Goal: Task Accomplishment & Management: Use online tool/utility

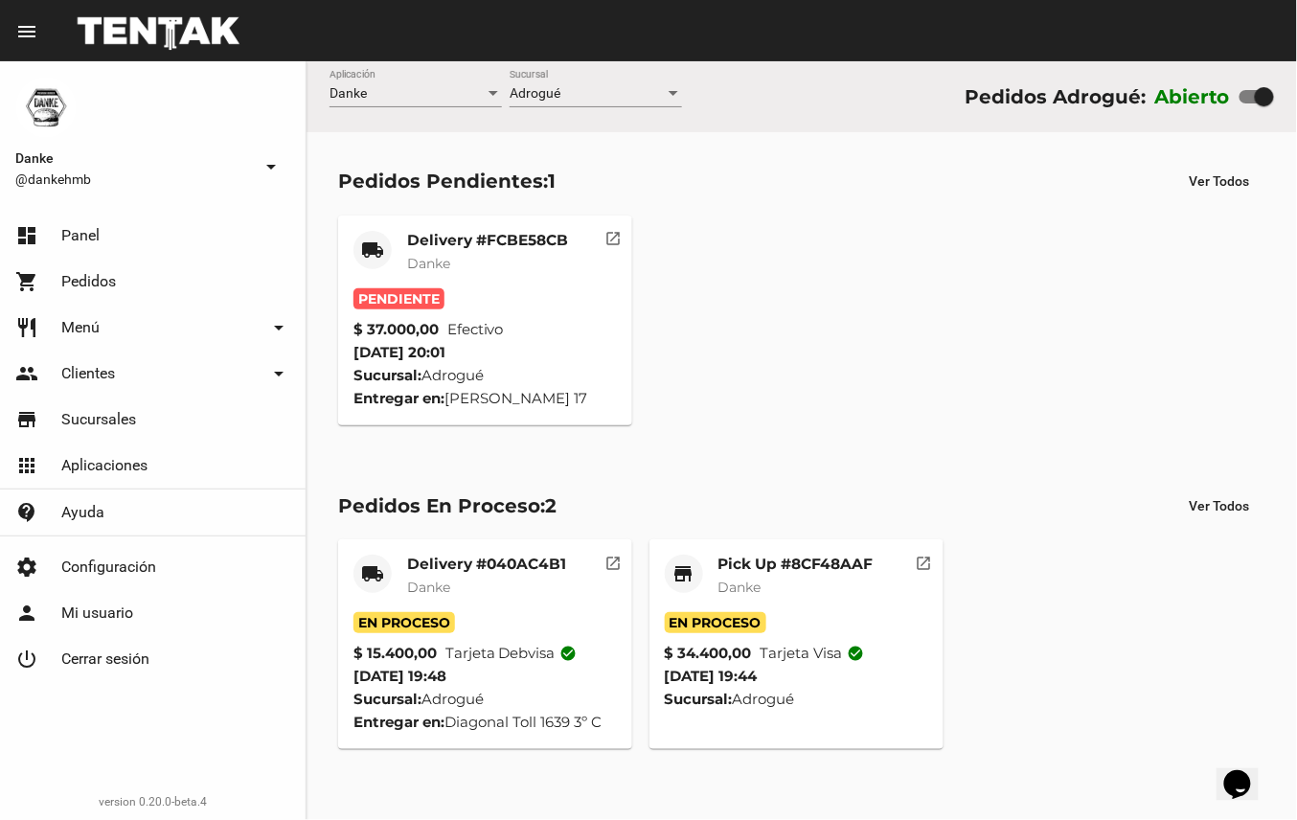
click at [518, 242] on mat-card-title "Delivery #FCBE58CB" at bounding box center [487, 240] width 161 height 19
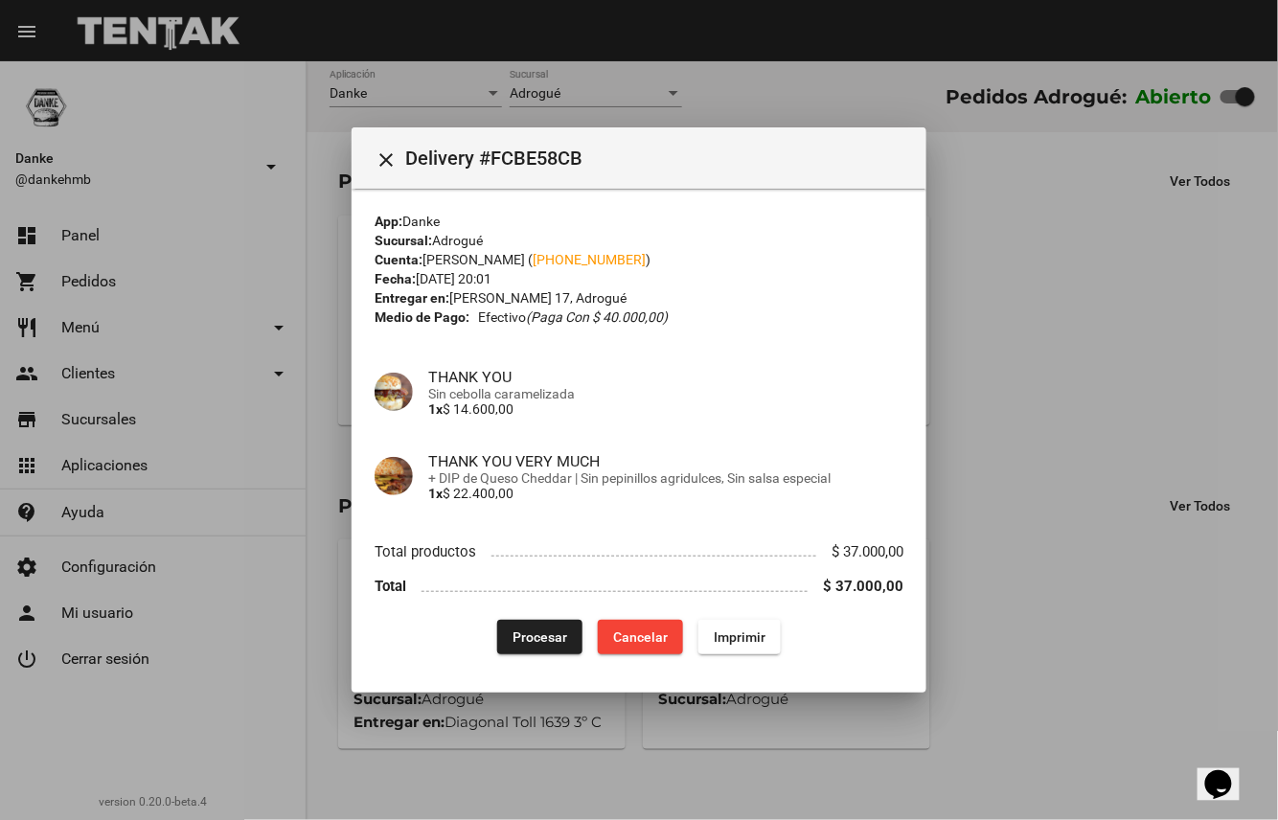
click at [540, 632] on span "Procesar" at bounding box center [540, 637] width 55 height 15
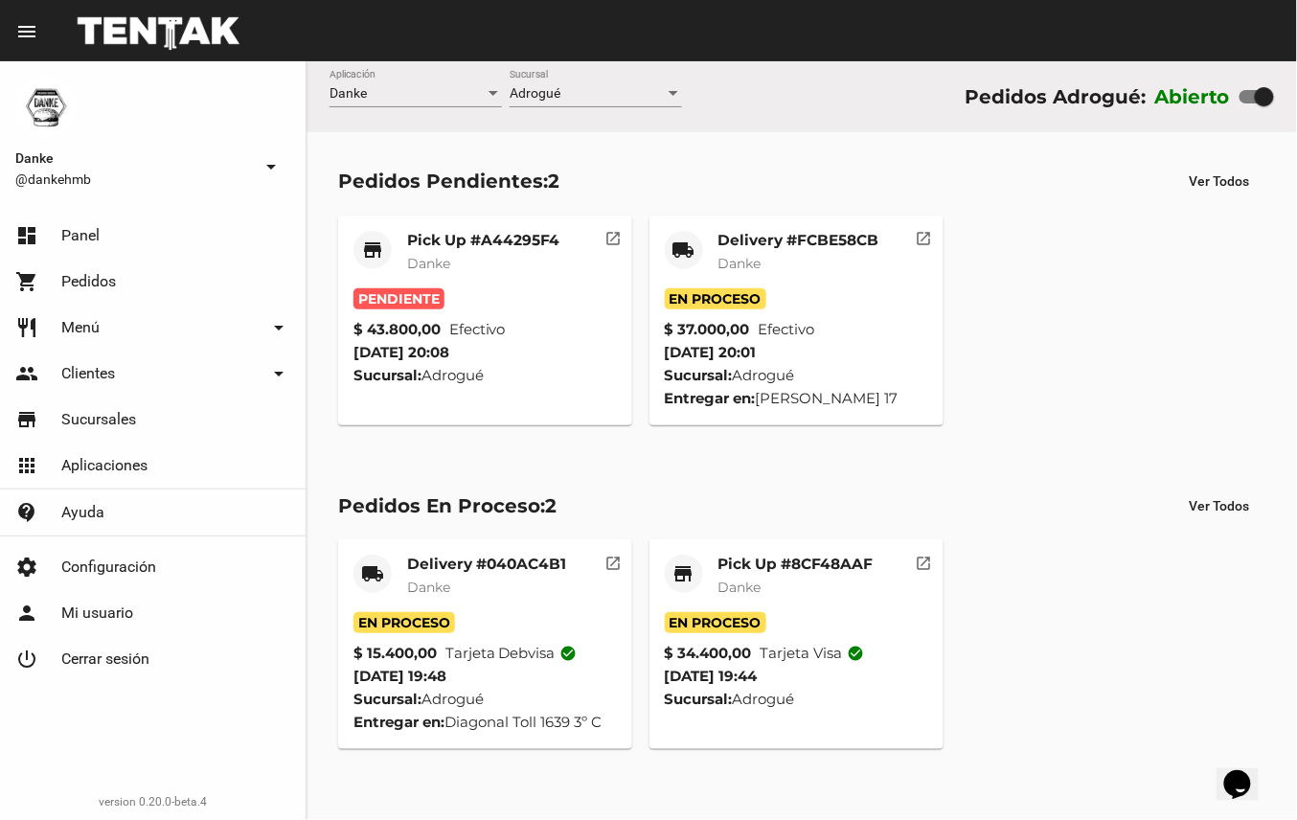
click at [483, 239] on mat-card-title "Pick Up #A44295F4" at bounding box center [483, 240] width 152 height 19
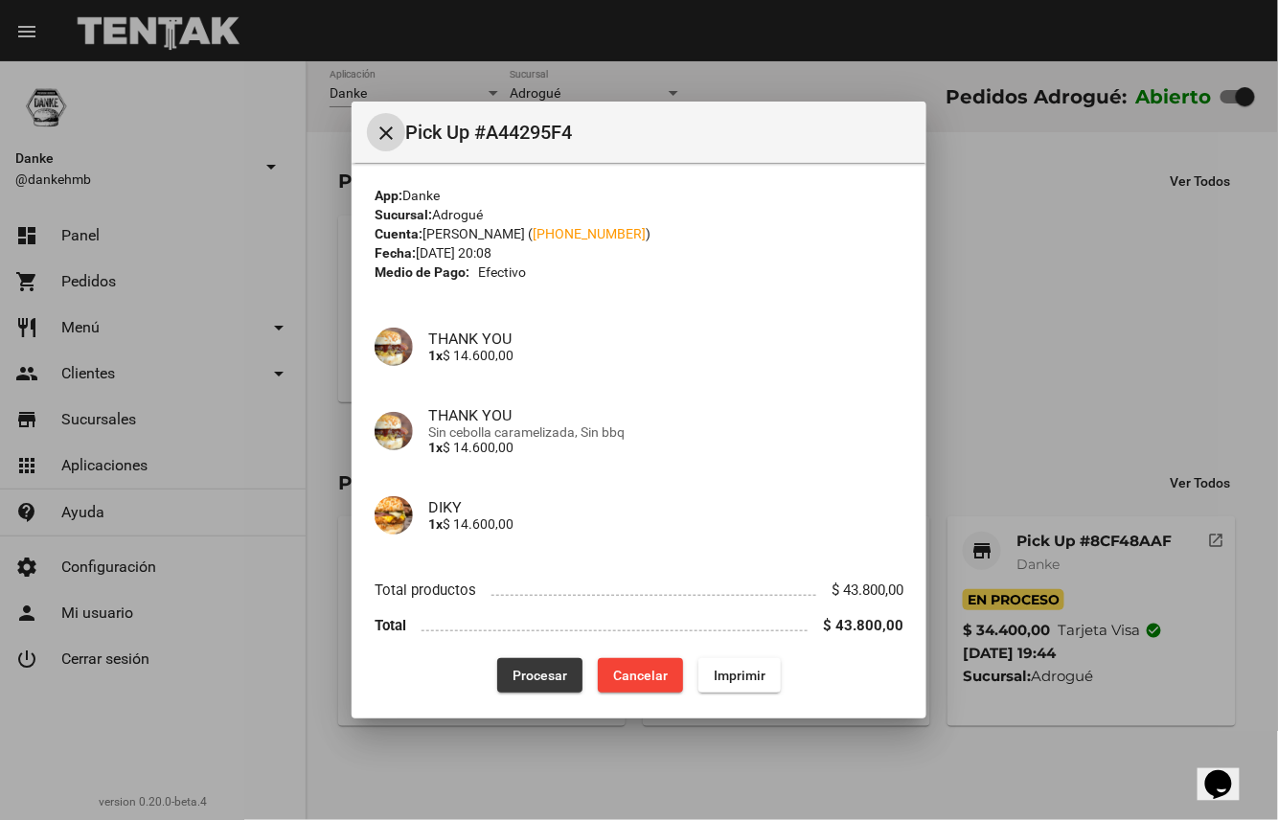
click at [527, 676] on span "Procesar" at bounding box center [540, 675] width 55 height 15
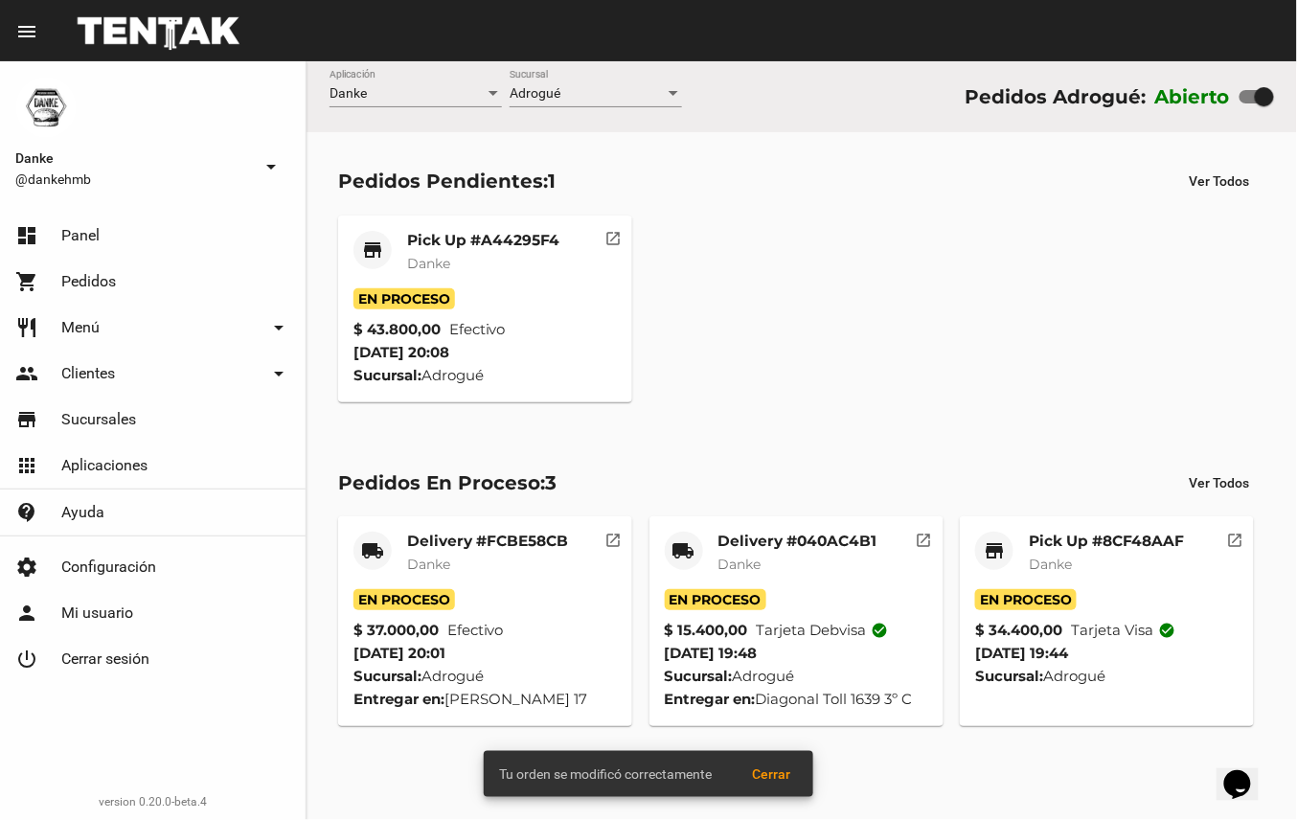
click at [1119, 549] on mat-card-title "Pick Up #8CF48AAF" at bounding box center [1106, 541] width 155 height 19
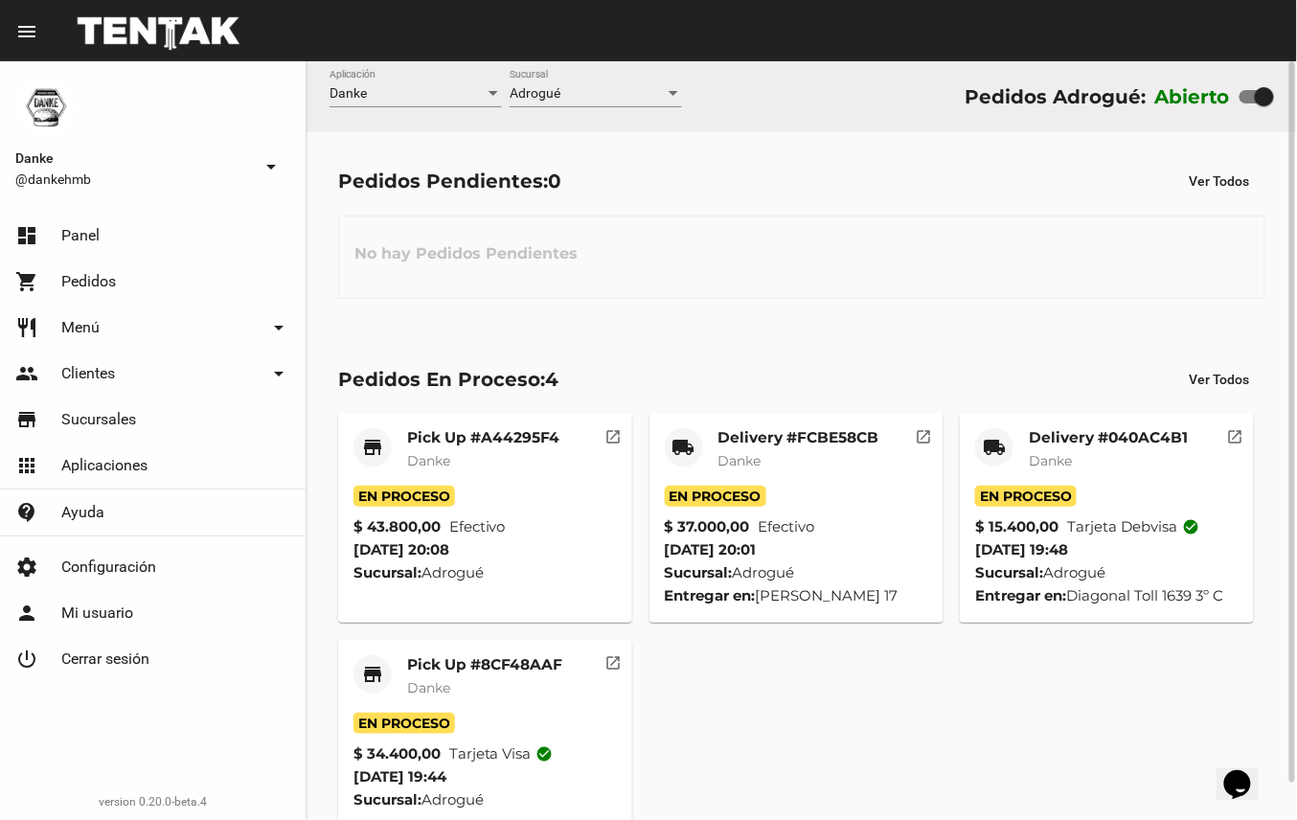
click at [1132, 433] on mat-card-title "Delivery #040AC4B1" at bounding box center [1108, 437] width 159 height 19
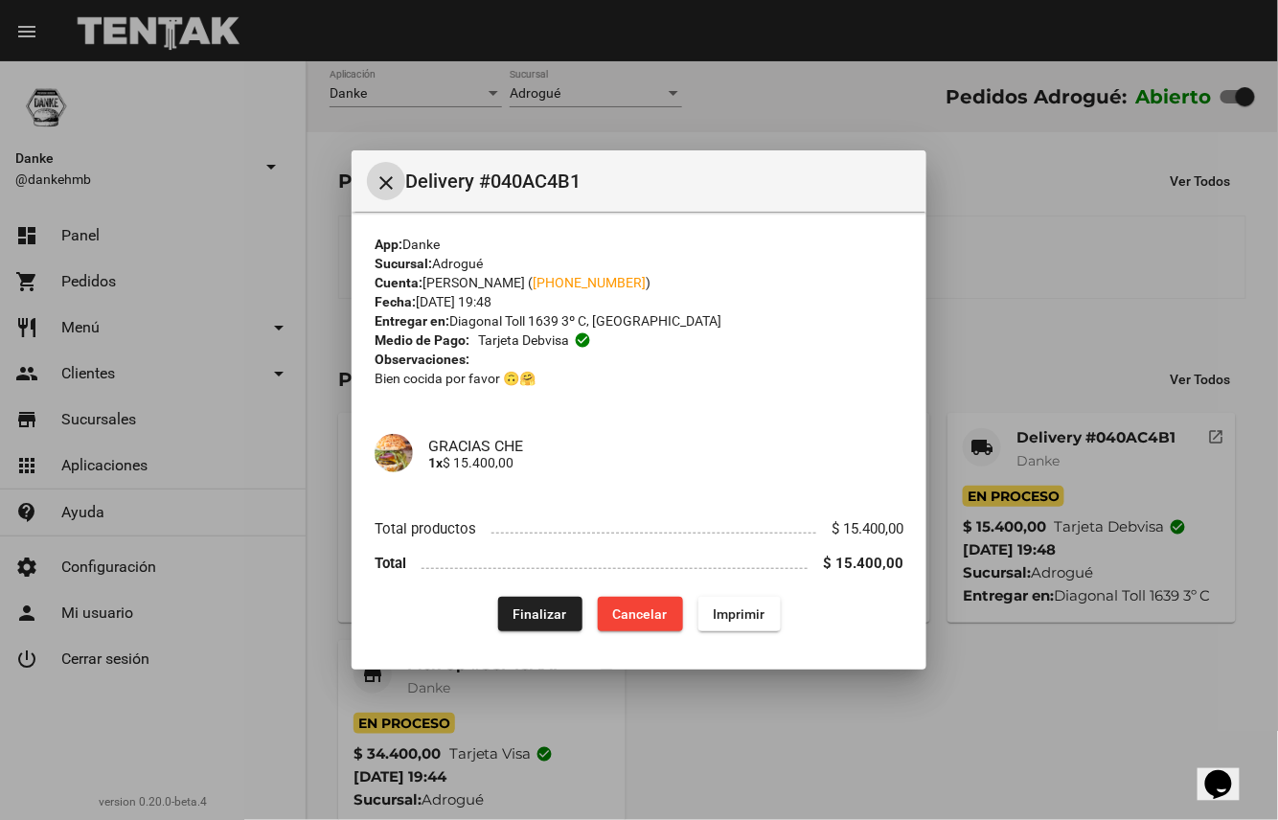
click at [541, 622] on span "Finalizar" at bounding box center [541, 614] width 54 height 15
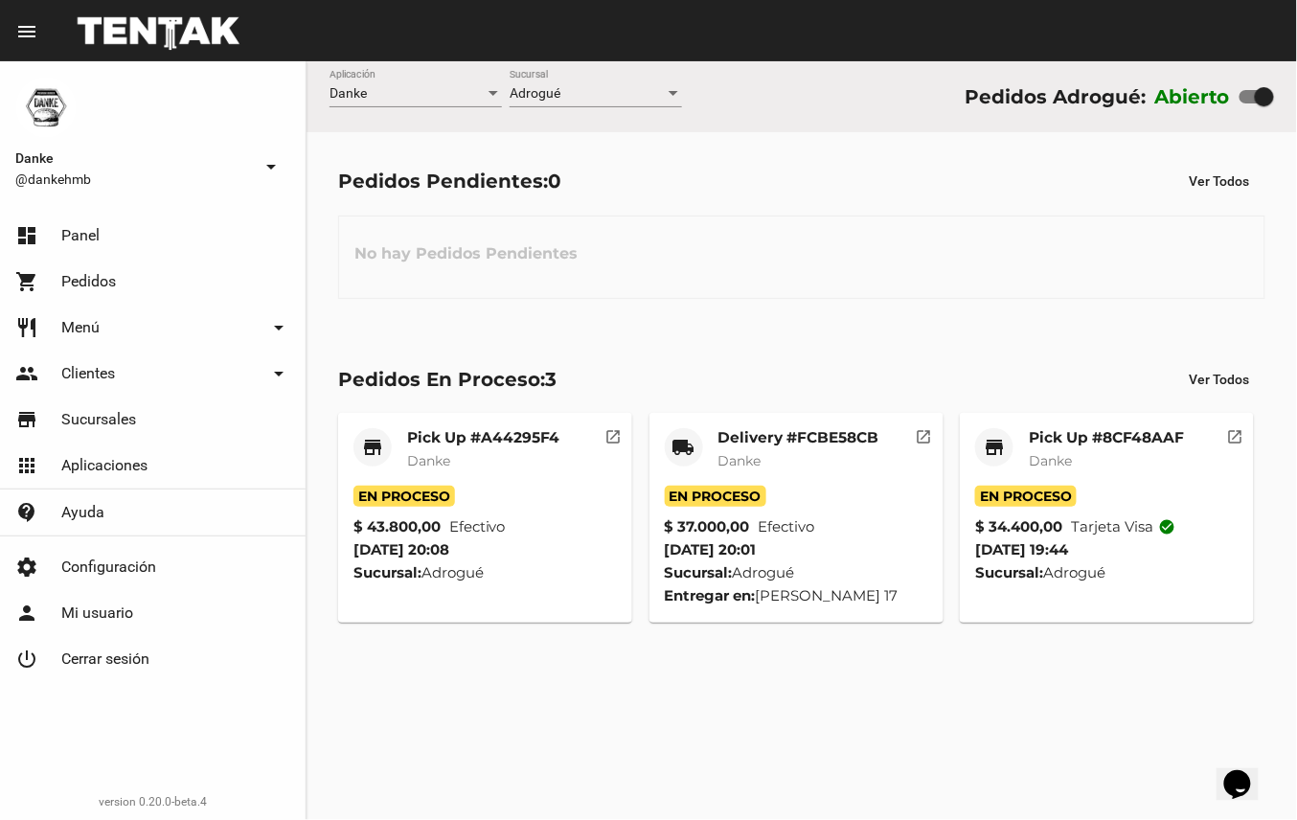
click at [845, 430] on mat-card-title "Delivery #FCBE58CB" at bounding box center [799, 437] width 161 height 19
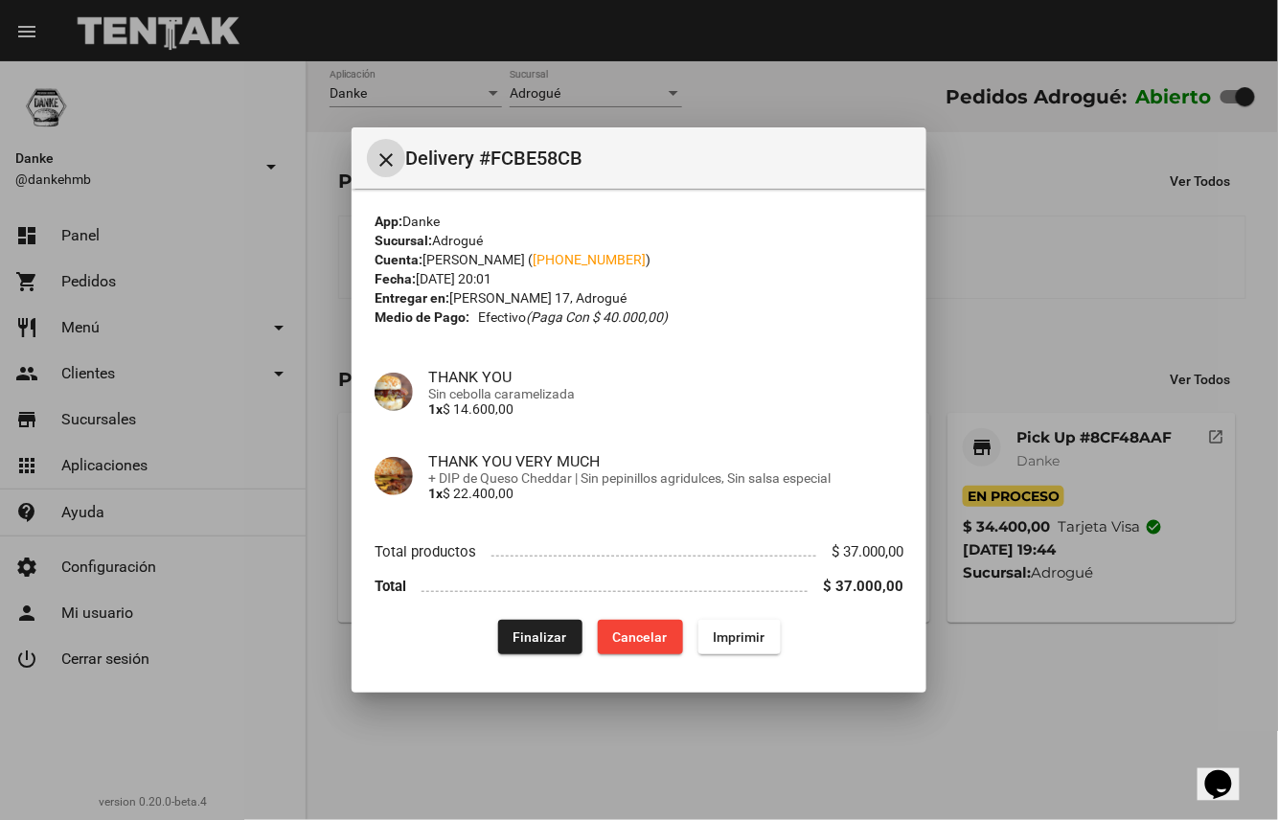
click at [542, 632] on span "Finalizar" at bounding box center [541, 637] width 54 height 15
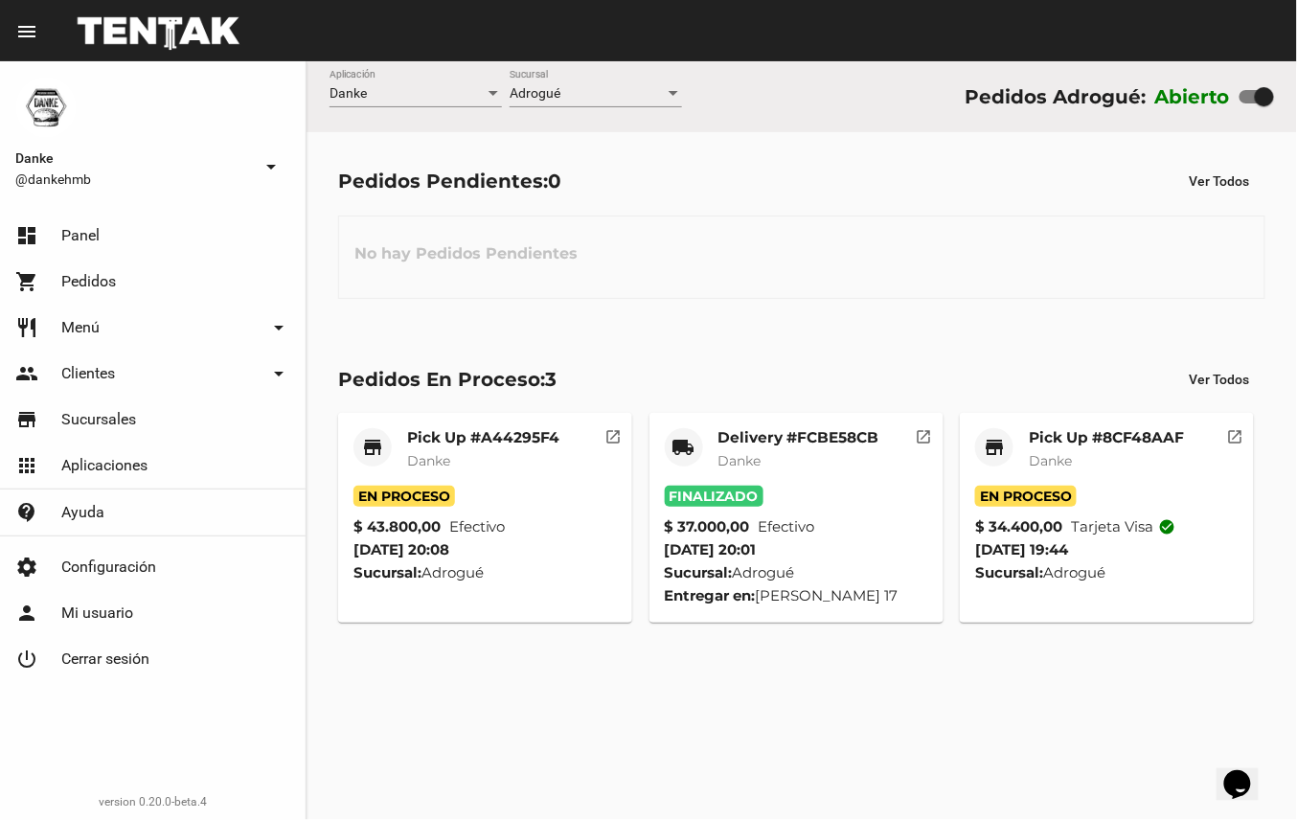
click at [1123, 446] on mat-card-title "Pick Up #8CF48AAF" at bounding box center [1106, 437] width 155 height 19
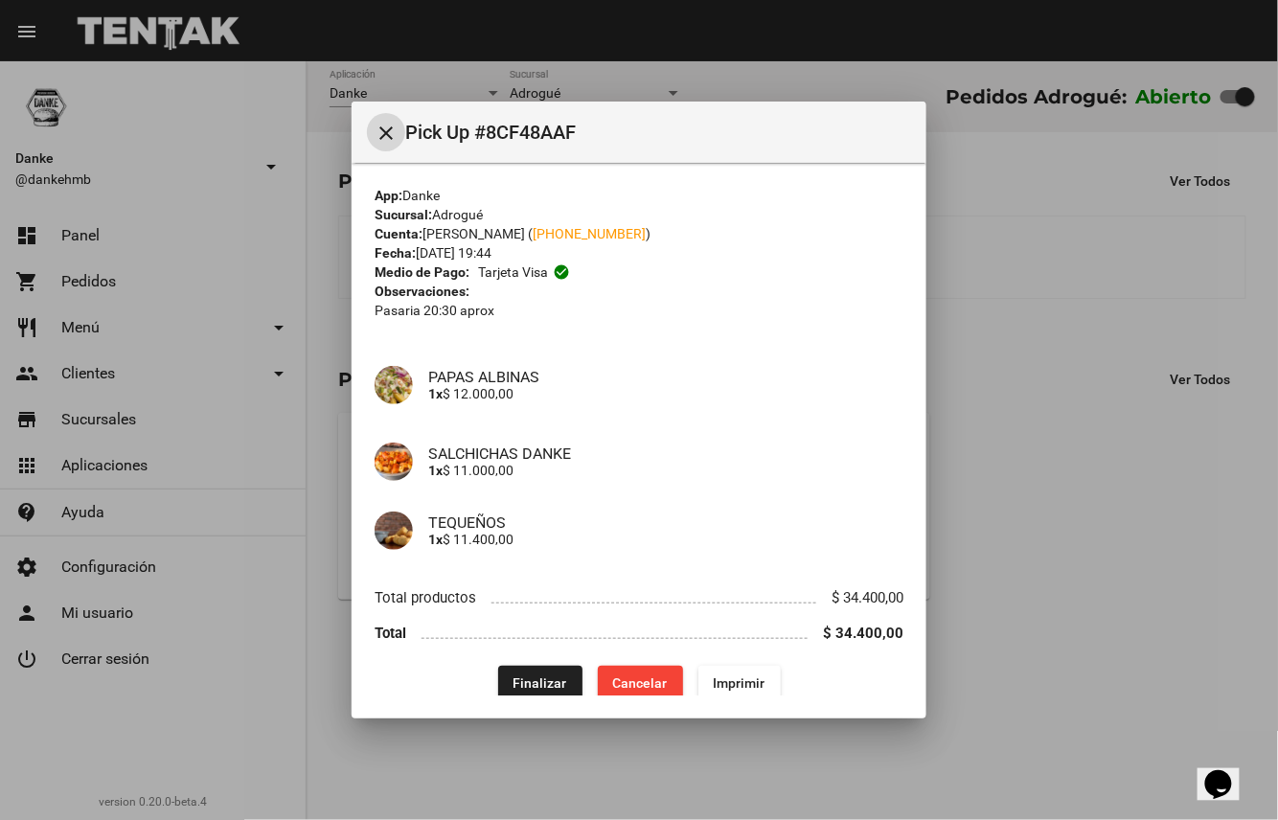
click at [546, 676] on span "Finalizar" at bounding box center [541, 683] width 54 height 15
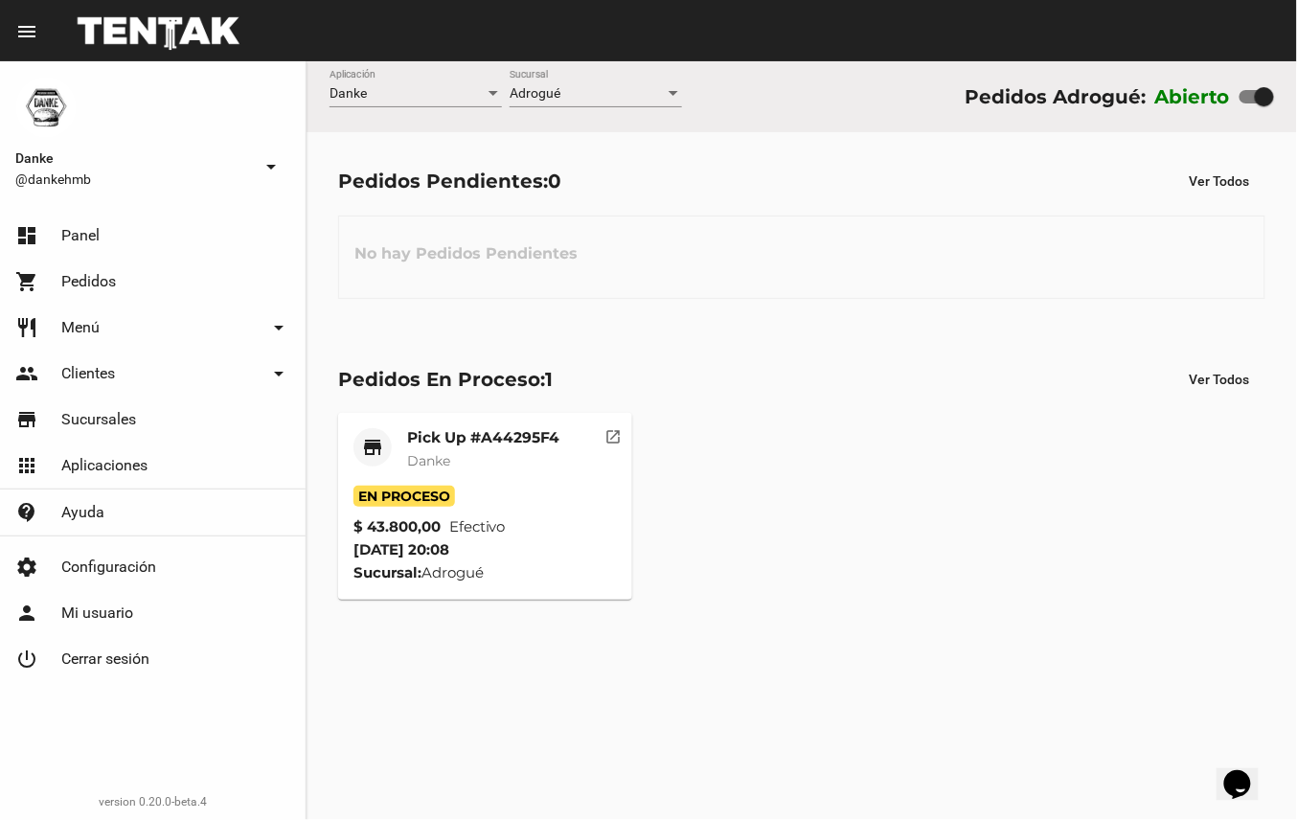
click at [498, 433] on mat-card-title "Pick Up #A44295F4" at bounding box center [483, 437] width 152 height 19
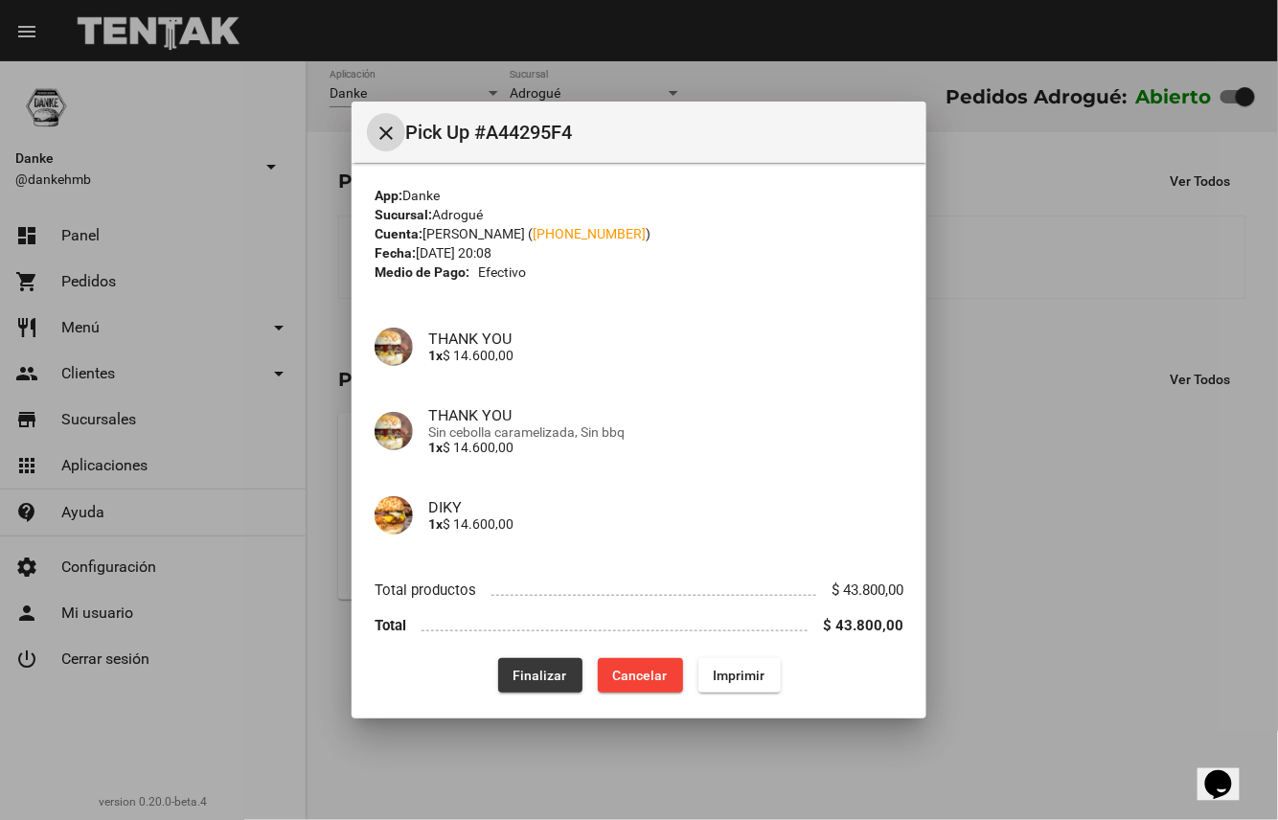
click at [552, 676] on span "Finalizar" at bounding box center [541, 675] width 54 height 15
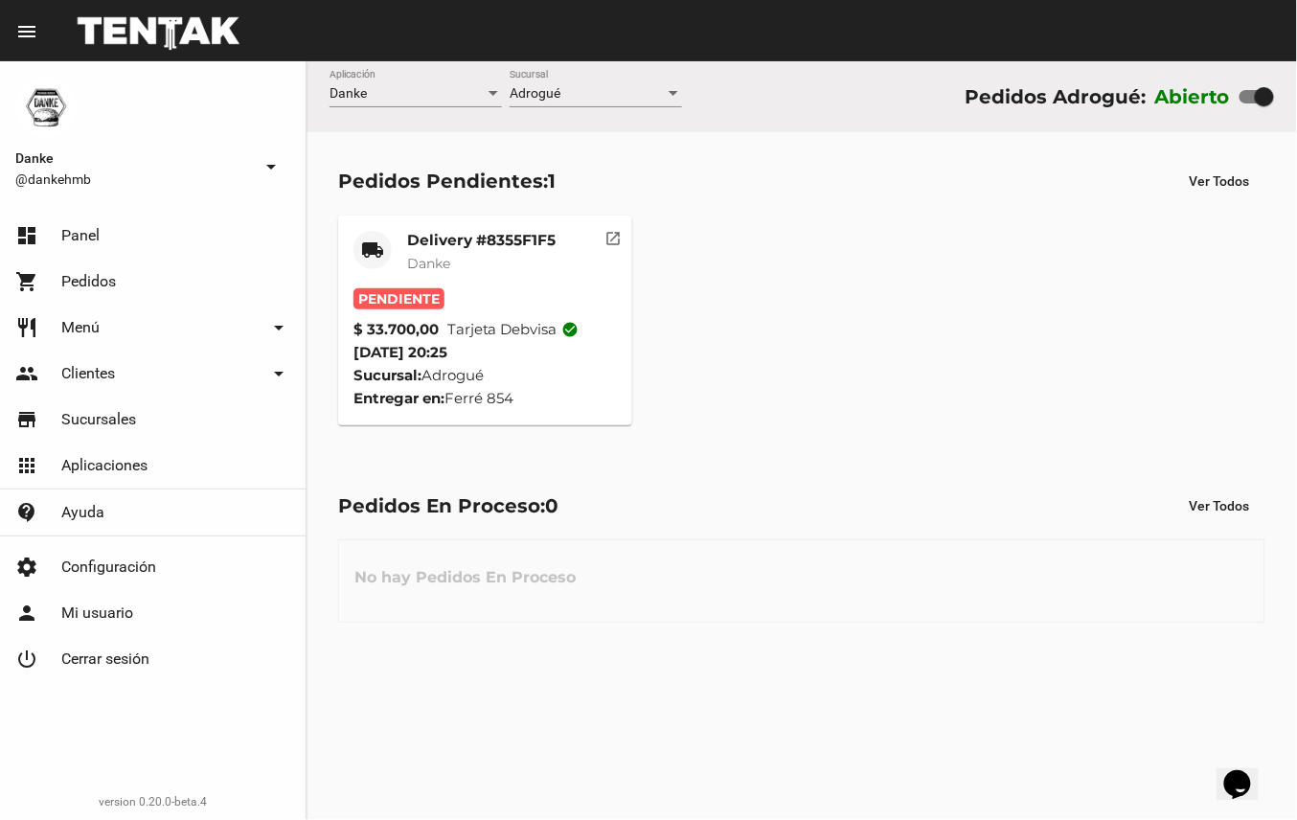
click at [480, 258] on mat-card-subtitle "Danke" at bounding box center [481, 263] width 149 height 19
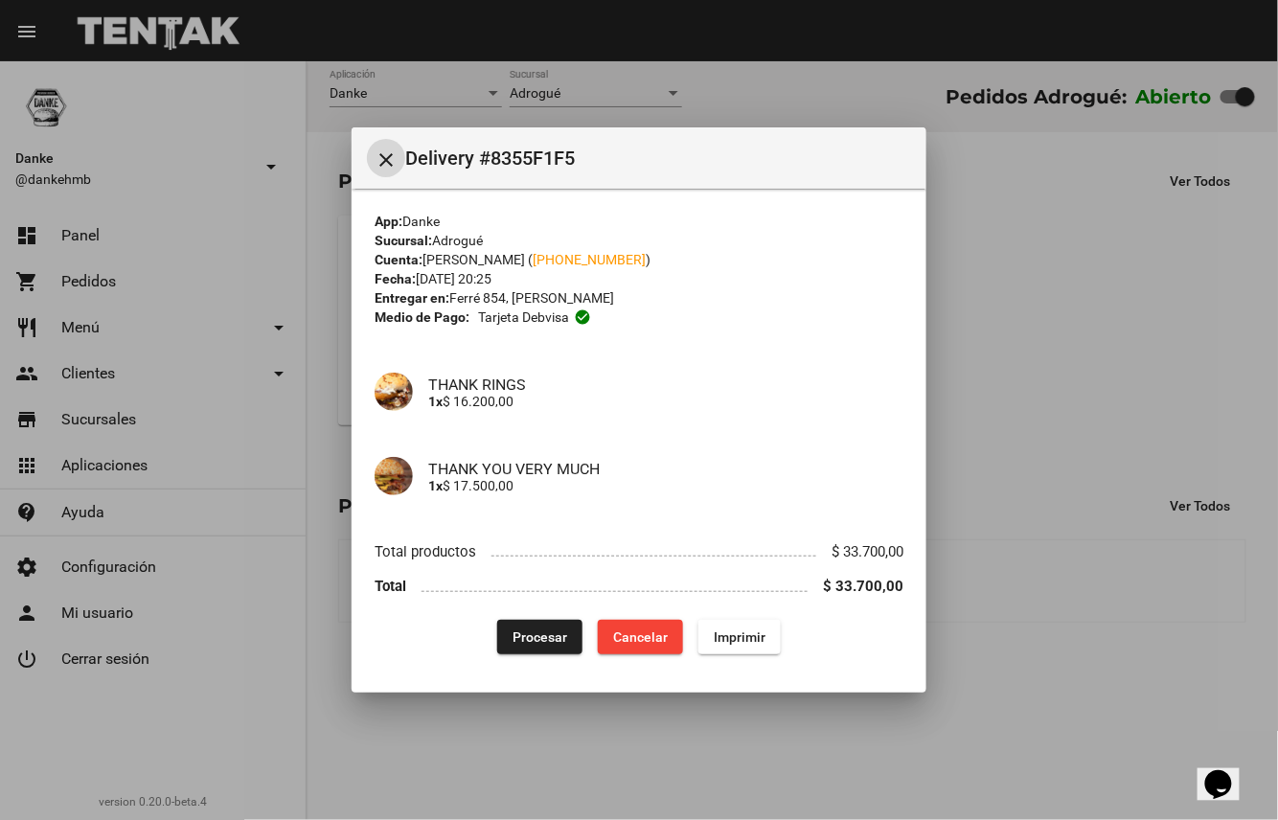
click at [538, 632] on span "Procesar" at bounding box center [540, 637] width 55 height 15
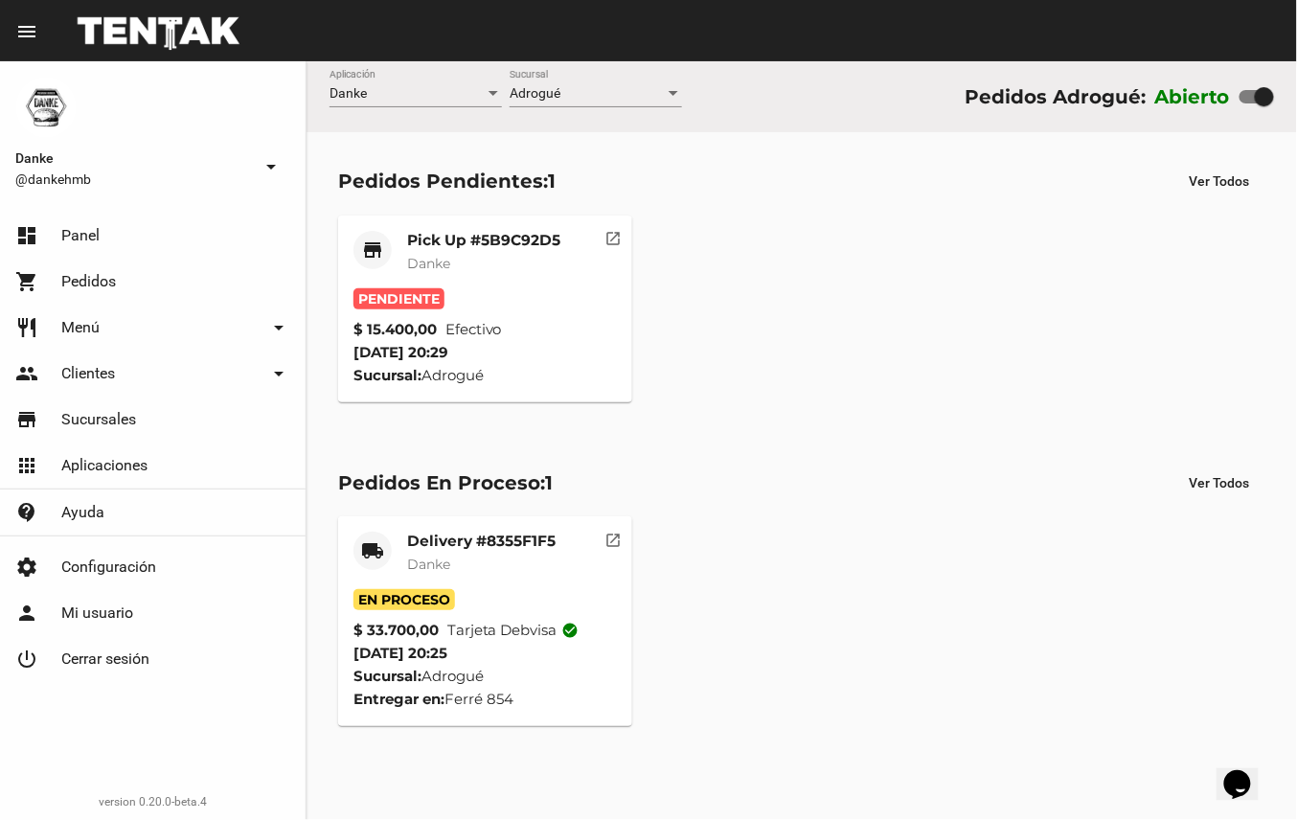
click at [519, 234] on mat-card-title "Pick Up #5B9C92D5" at bounding box center [483, 240] width 153 height 19
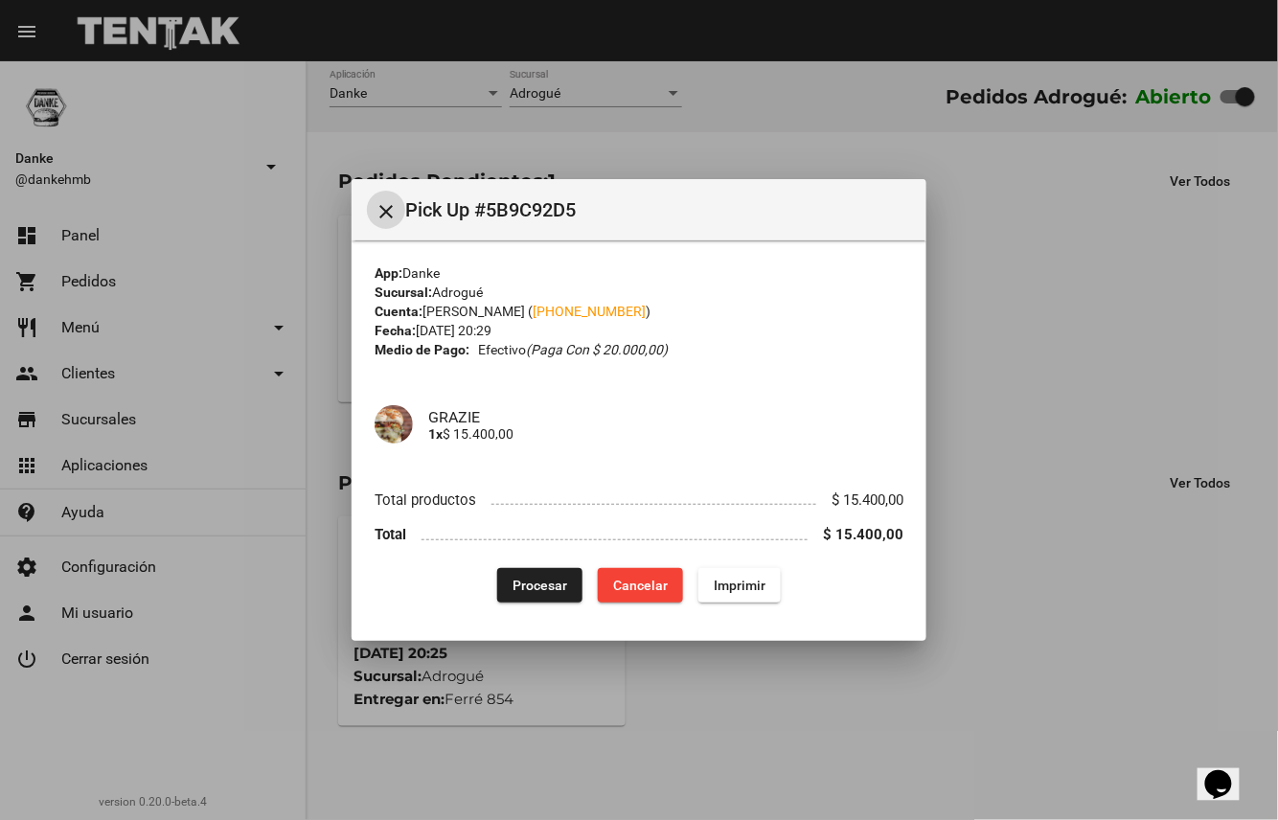
click at [526, 569] on button "Procesar" at bounding box center [539, 585] width 85 height 34
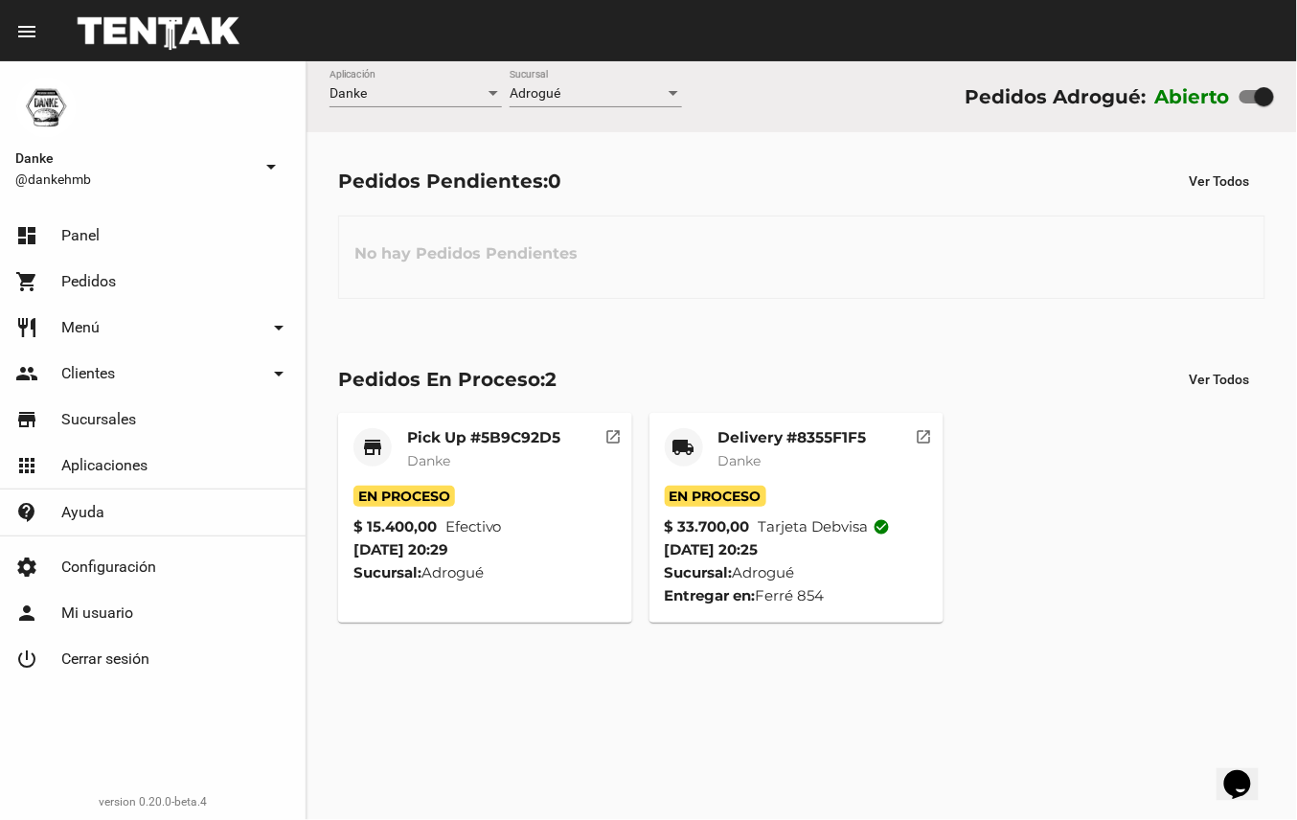
click at [805, 456] on mat-card-subtitle "Danke" at bounding box center [793, 460] width 149 height 19
click at [426, 462] on span "Danke" at bounding box center [428, 460] width 43 height 17
click at [784, 451] on mat-card-subtitle "Danke" at bounding box center [793, 460] width 149 height 19
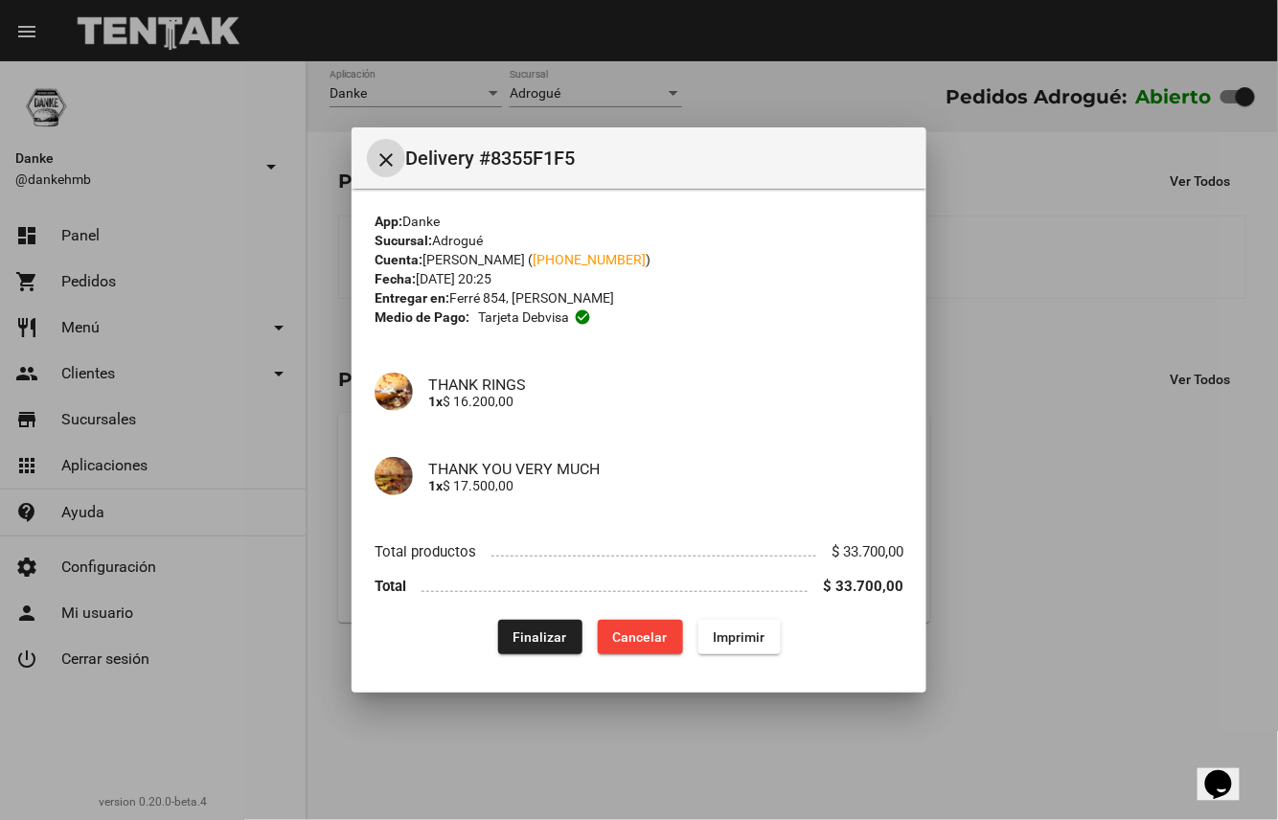
click at [544, 637] on span "Finalizar" at bounding box center [541, 637] width 54 height 15
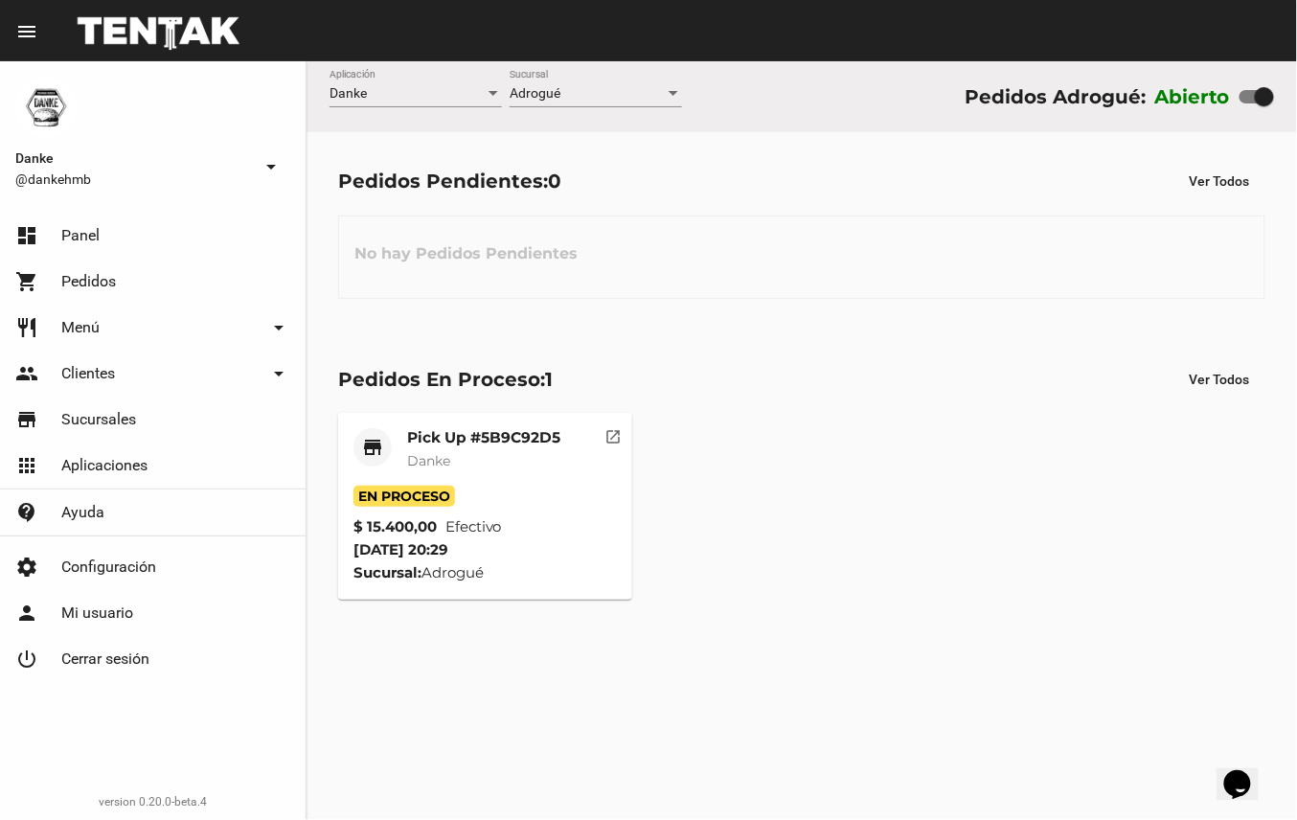
click at [515, 430] on mat-card-title "Pick Up #5B9C92D5" at bounding box center [483, 437] width 153 height 19
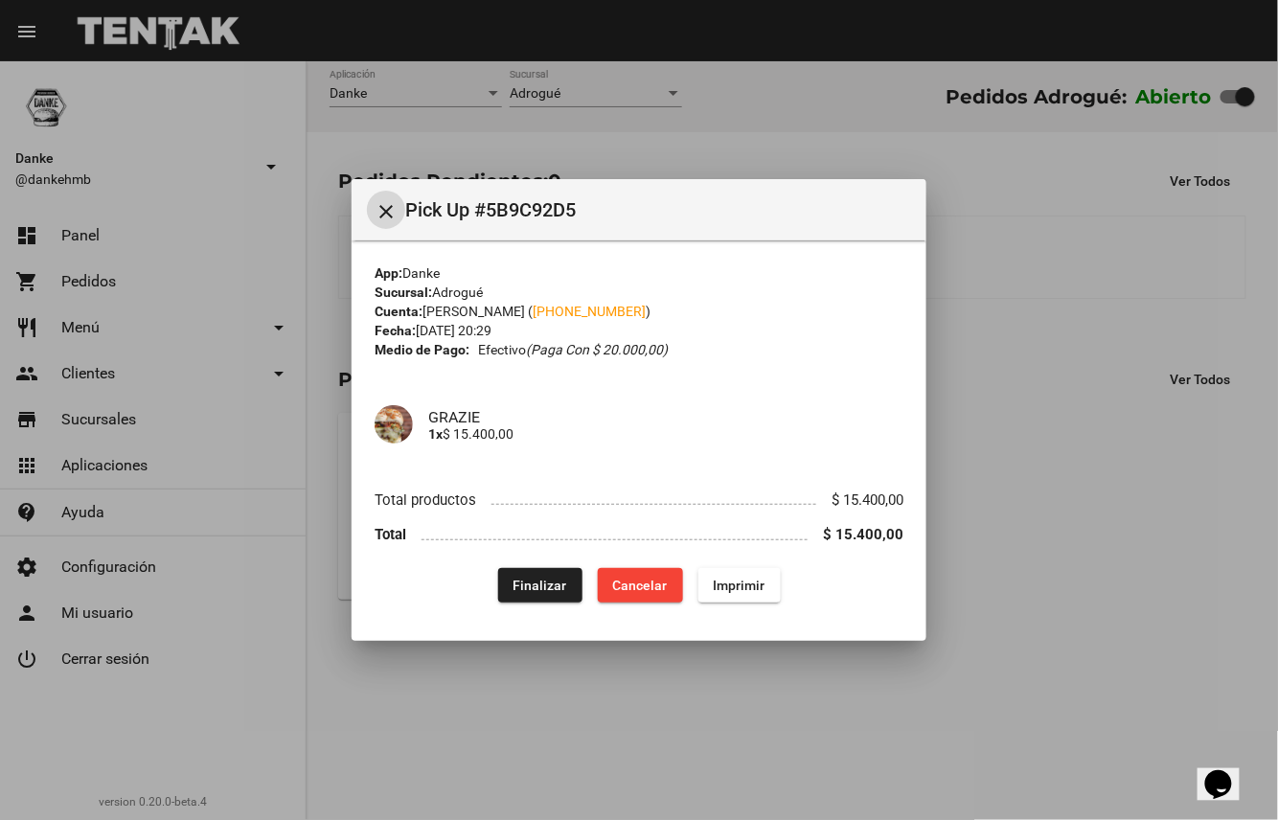
click at [530, 578] on span "Finalizar" at bounding box center [541, 585] width 54 height 15
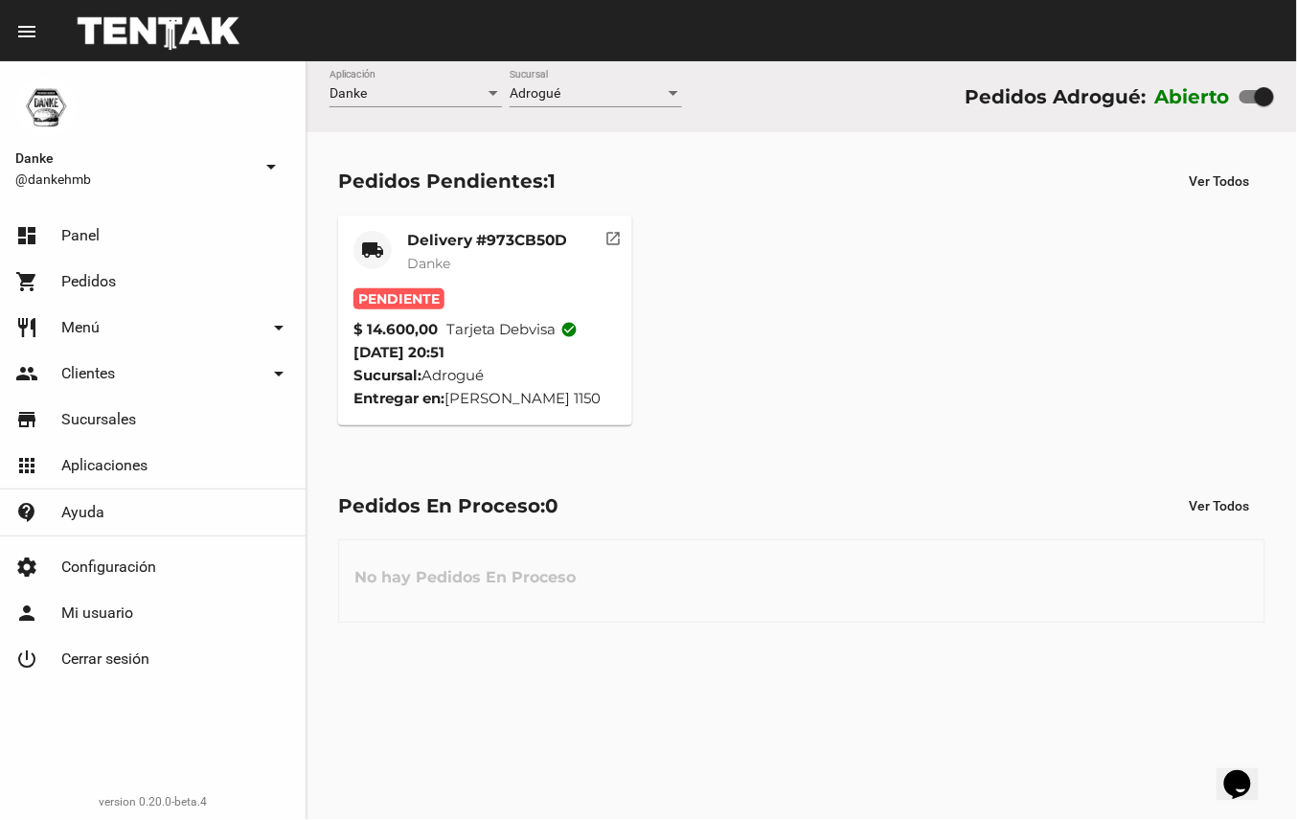
click at [462, 242] on mat-card-title "Delivery #973CB50D" at bounding box center [487, 240] width 160 height 19
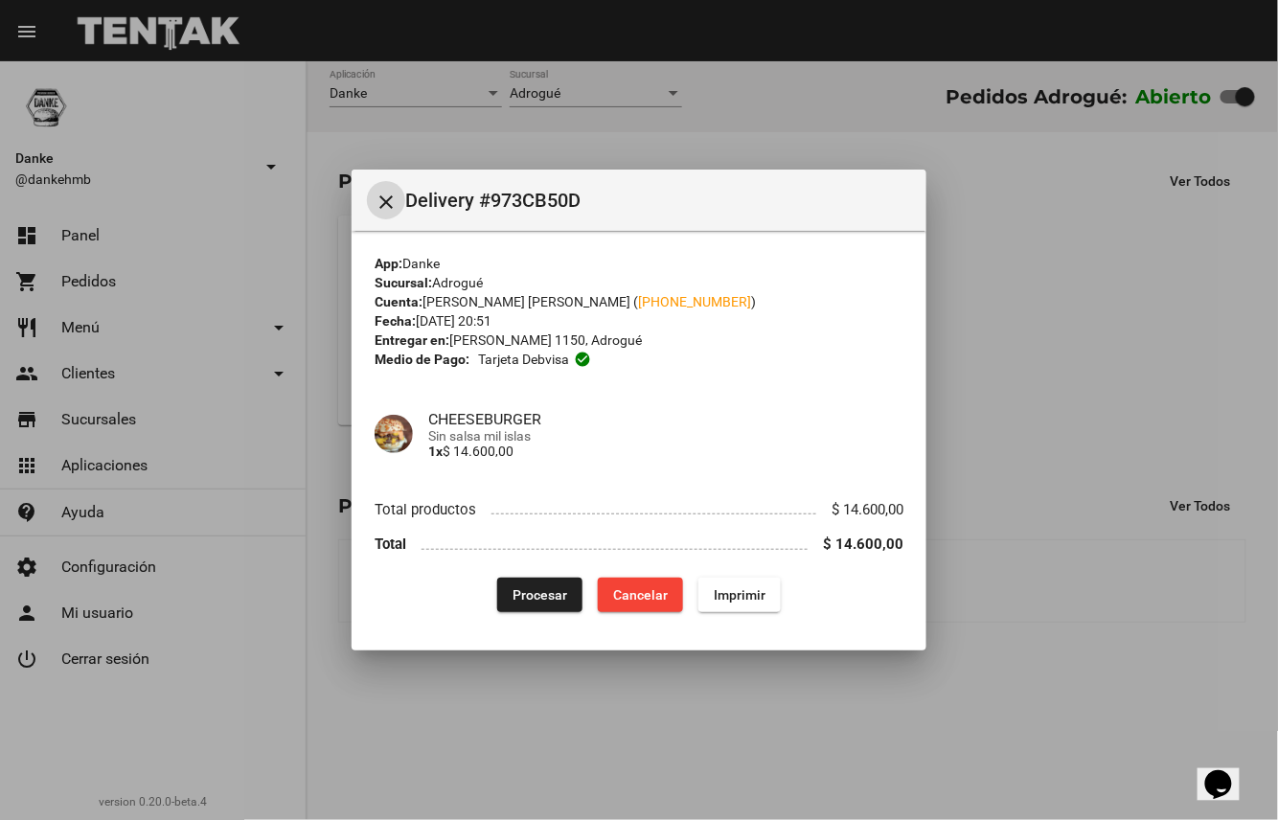
click at [538, 588] on span "Procesar" at bounding box center [540, 594] width 55 height 15
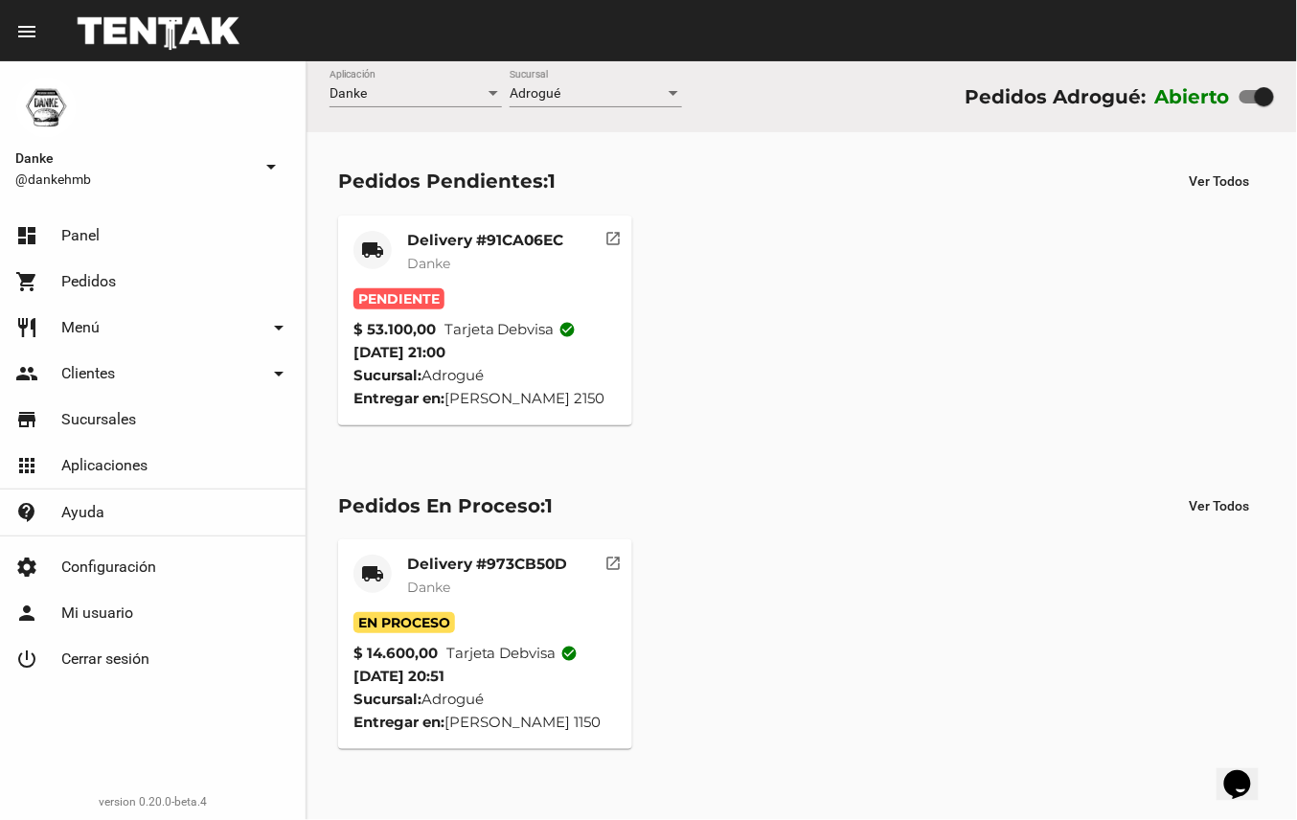
click at [511, 245] on mat-card-title "Delivery #91CA06EC" at bounding box center [485, 240] width 156 height 19
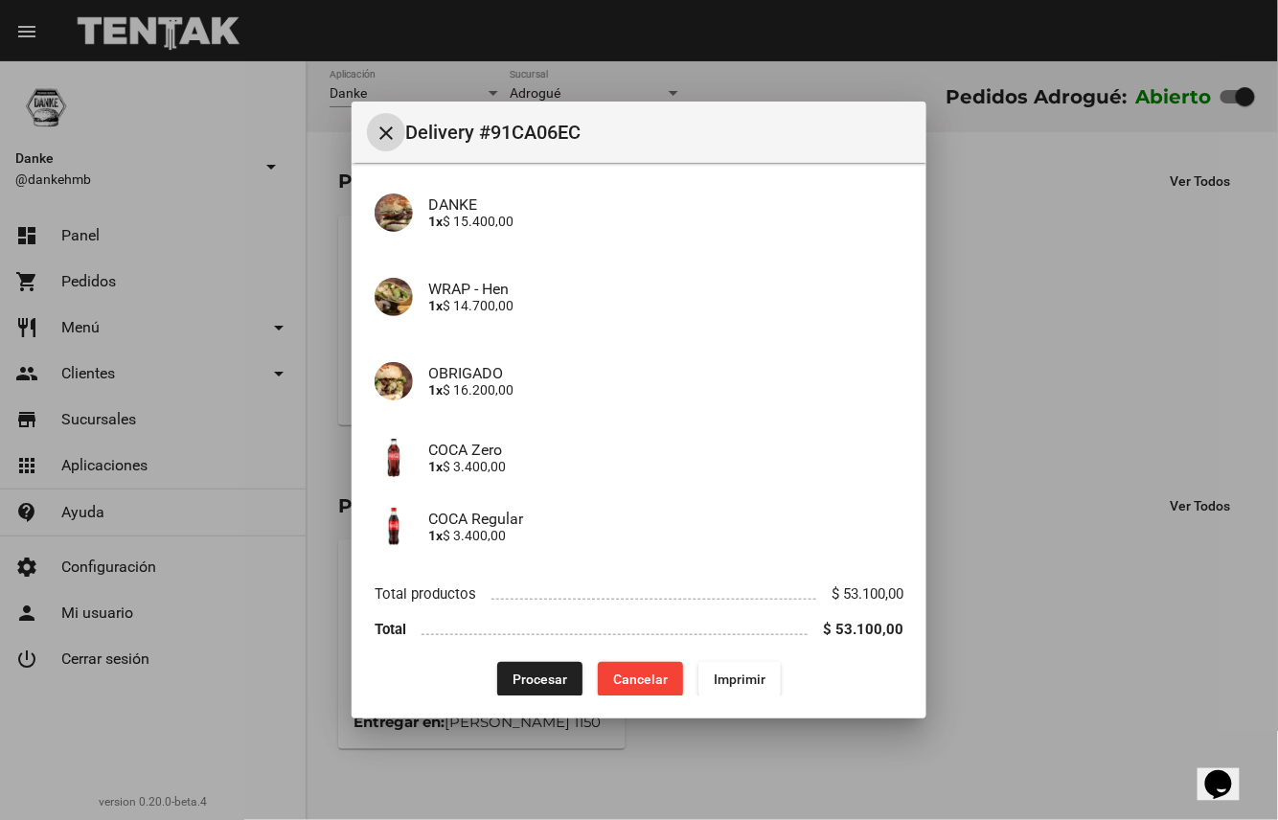
scroll to position [170, 0]
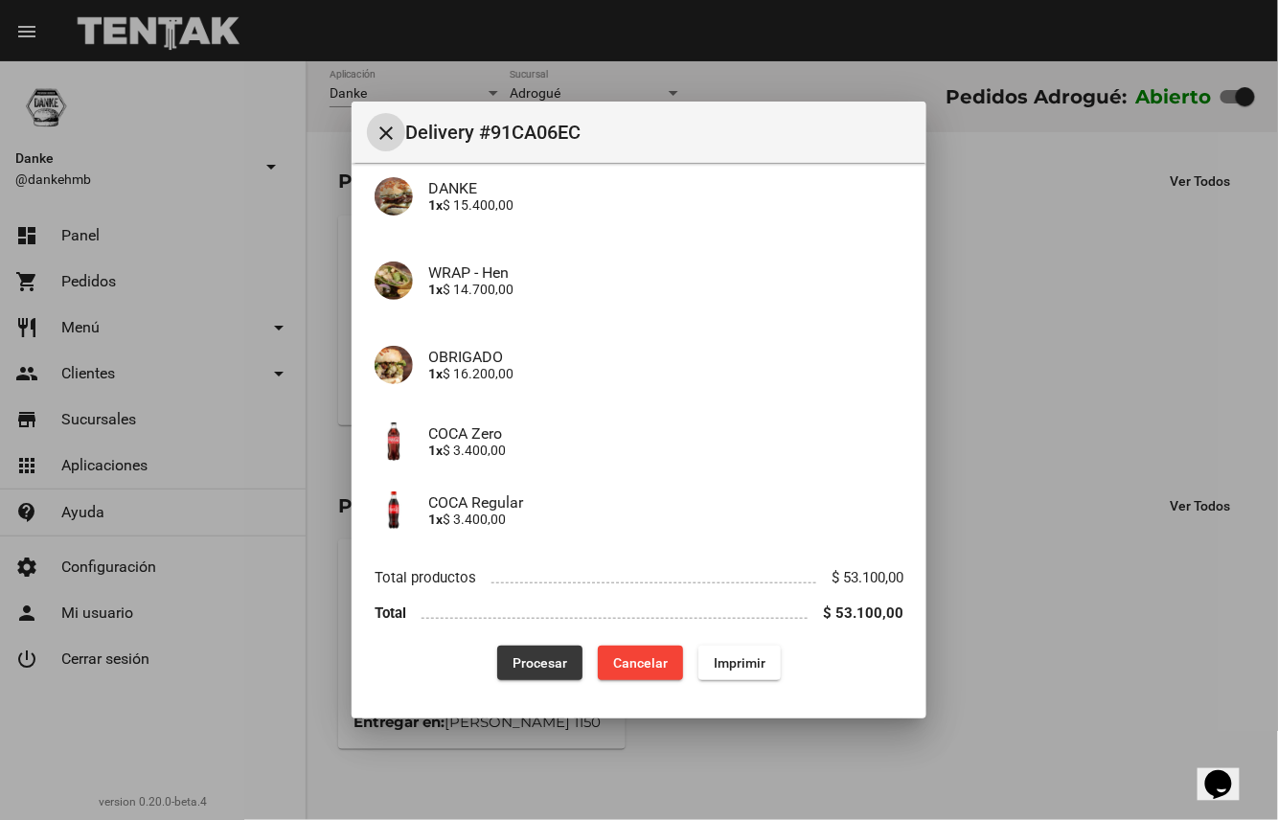
click at [522, 661] on span "Procesar" at bounding box center [540, 662] width 55 height 15
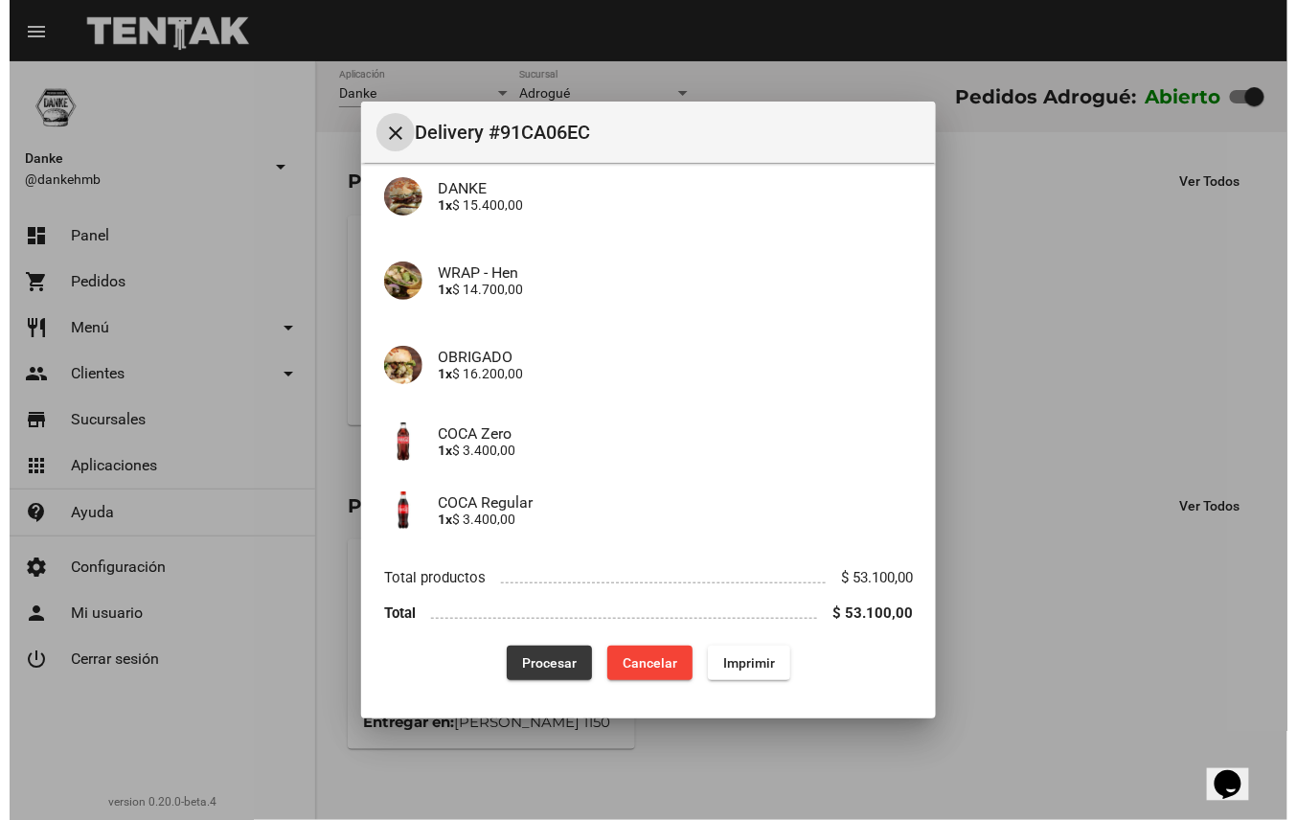
scroll to position [0, 0]
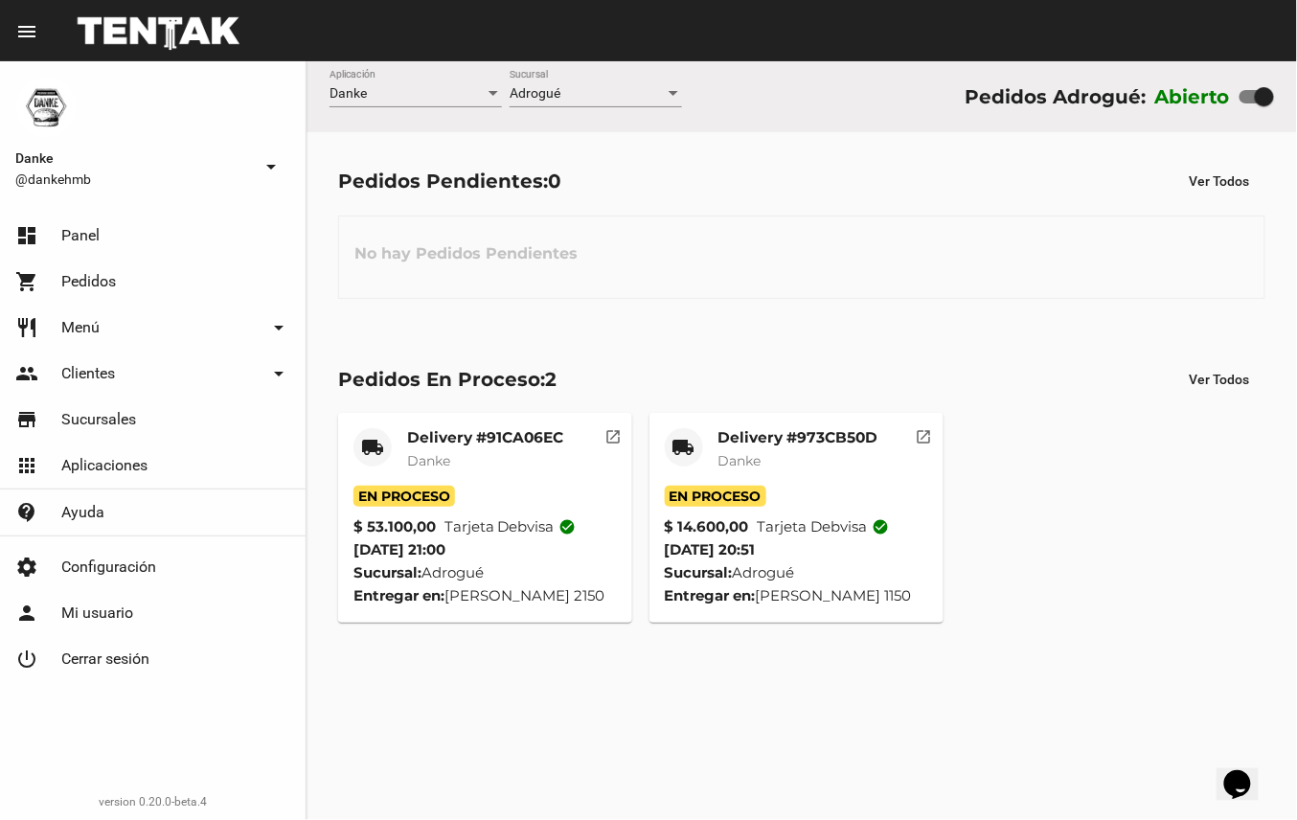
click at [825, 449] on div "Delivery #973CB50D Danke" at bounding box center [799, 456] width 160 height 57
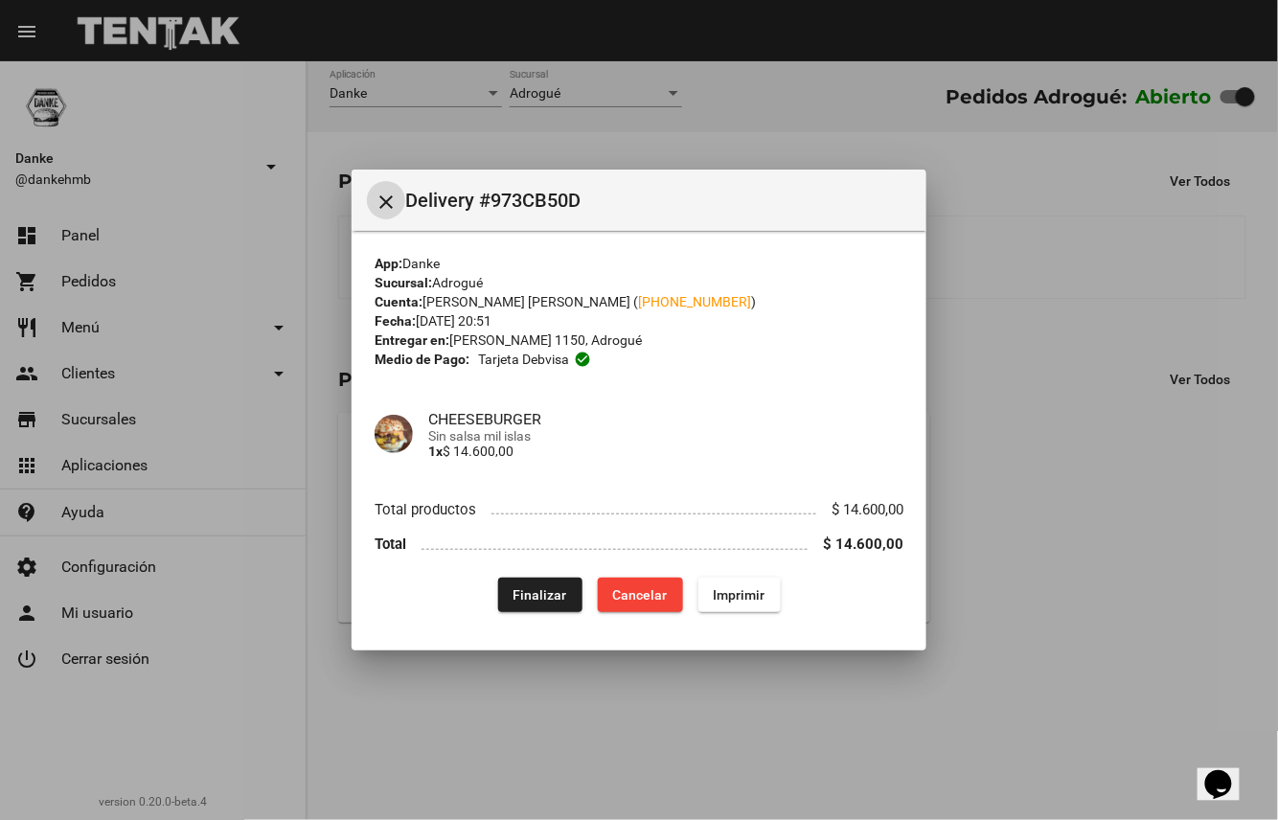
click at [540, 595] on span "Finalizar" at bounding box center [541, 594] width 54 height 15
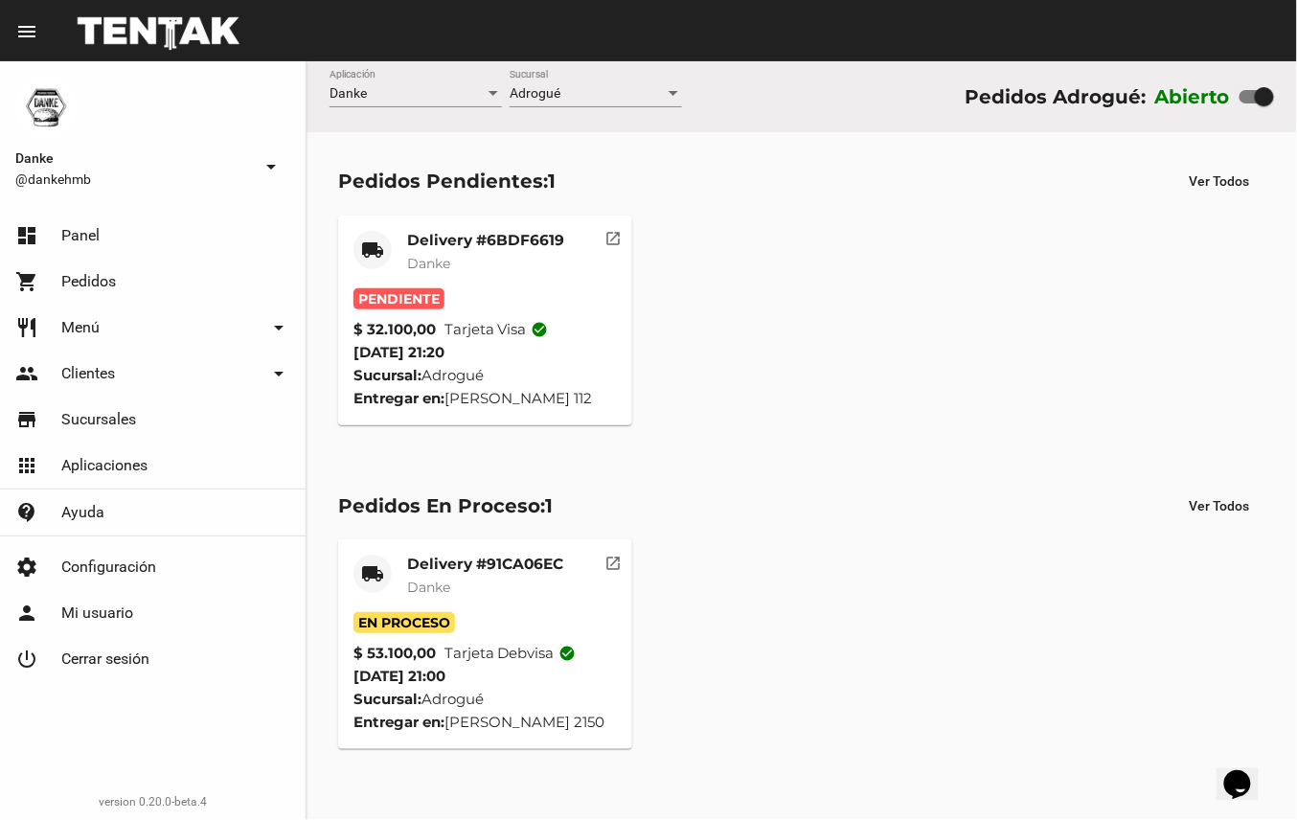
click at [516, 571] on mat-card-title "Delivery #91CA06EC" at bounding box center [485, 564] width 156 height 19
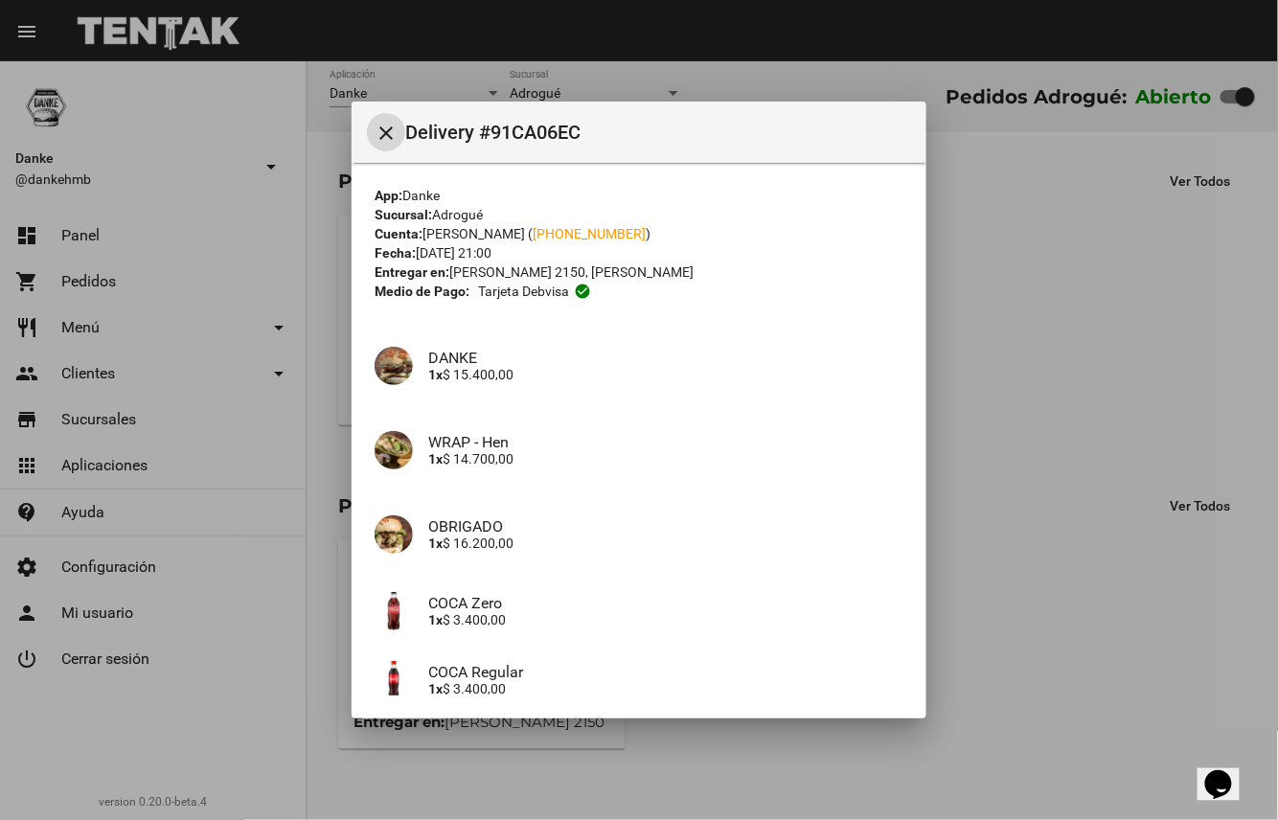
scroll to position [170, 0]
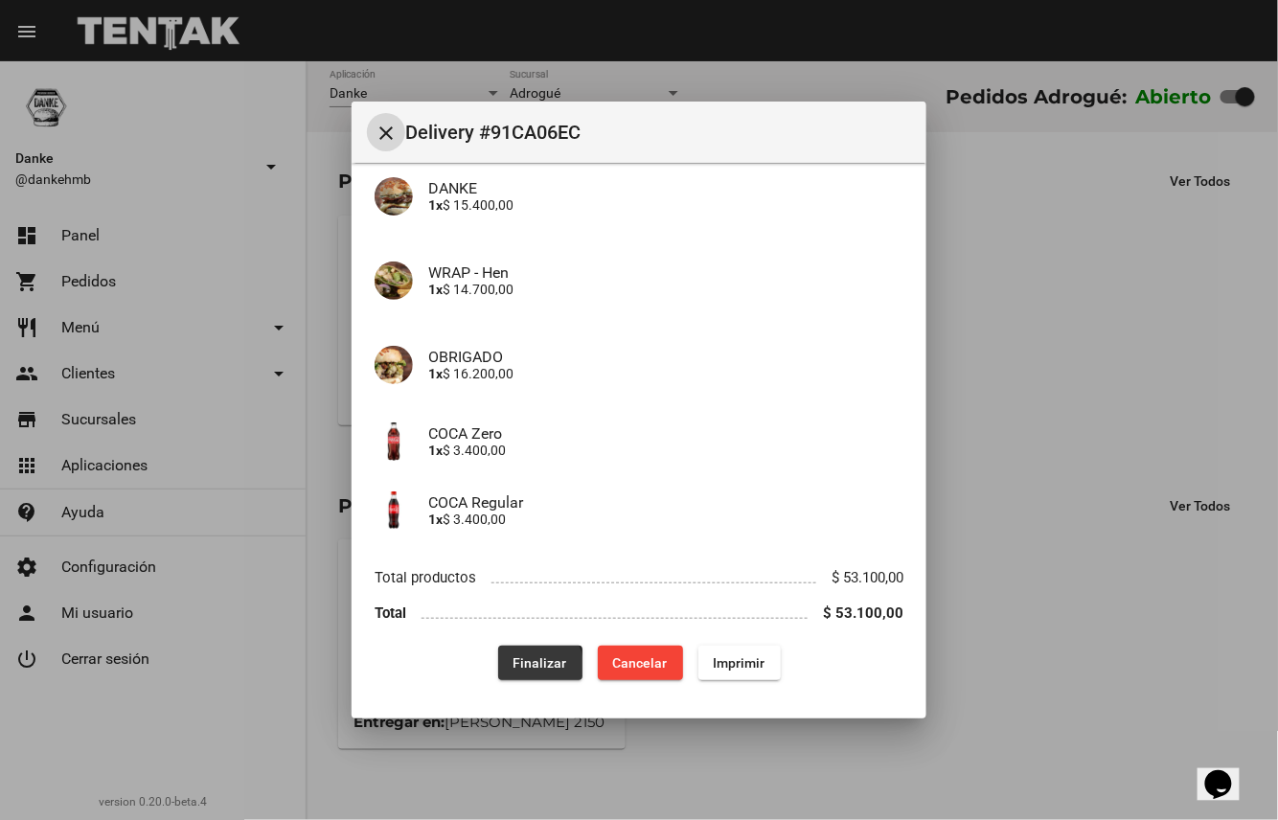
click at [527, 665] on span "Finalizar" at bounding box center [541, 662] width 54 height 15
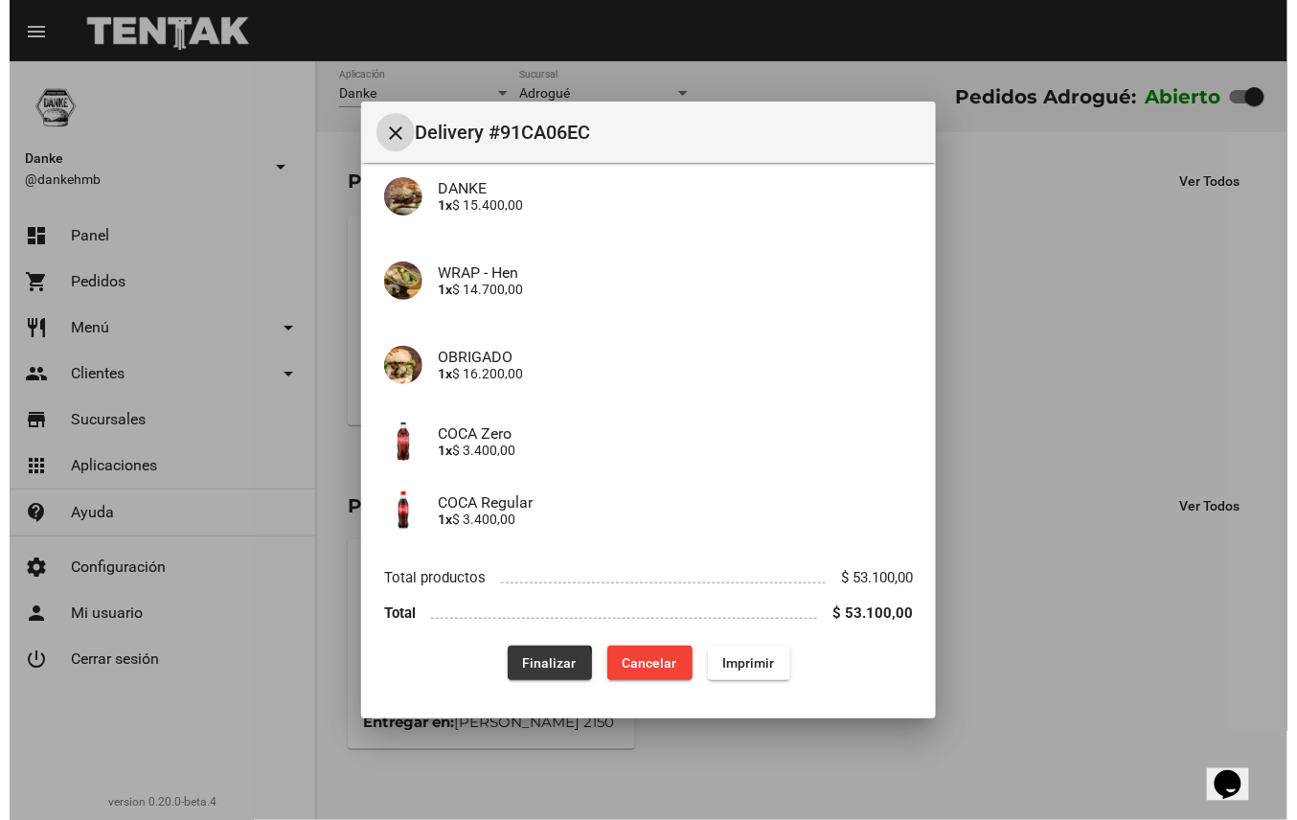
scroll to position [0, 0]
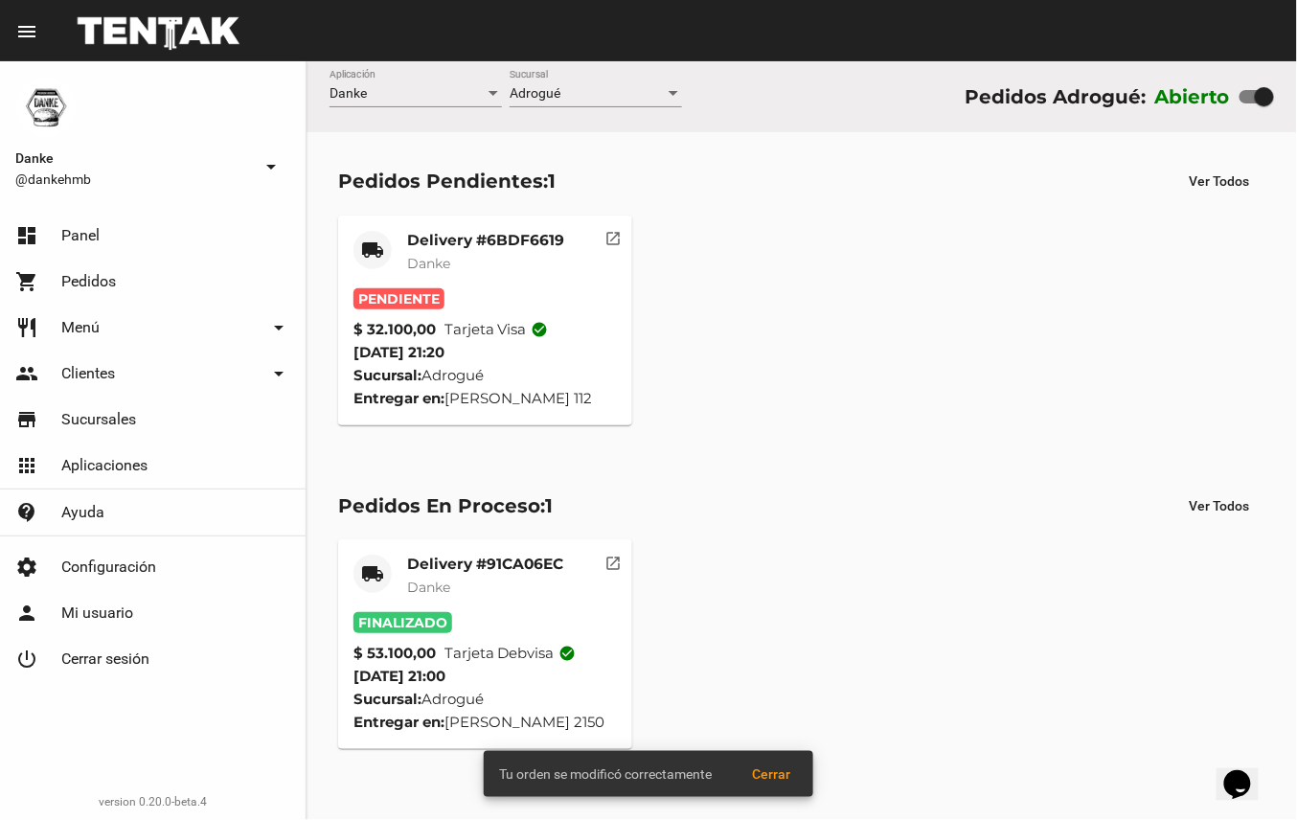
click at [493, 245] on mat-card-title "Delivery #6BDF6619" at bounding box center [485, 240] width 157 height 19
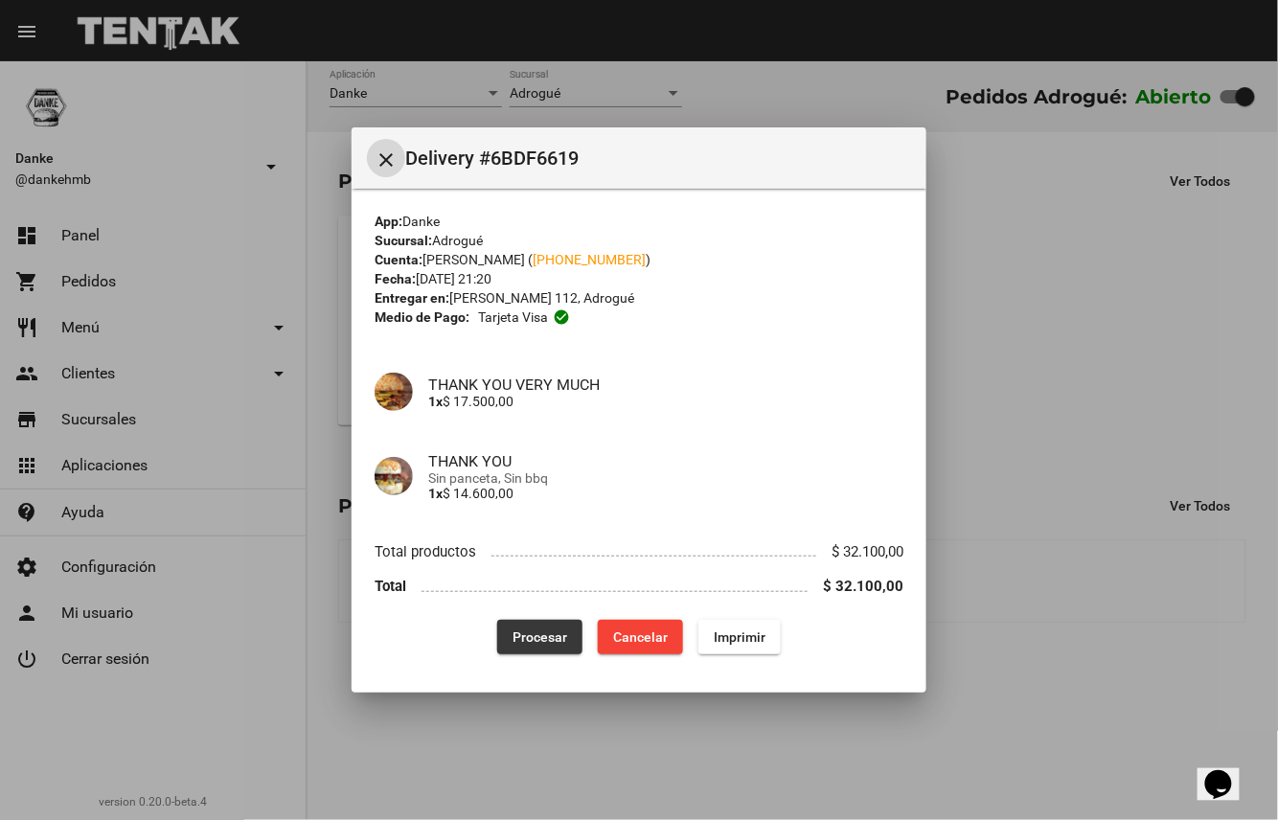
click at [546, 634] on span "Procesar" at bounding box center [540, 637] width 55 height 15
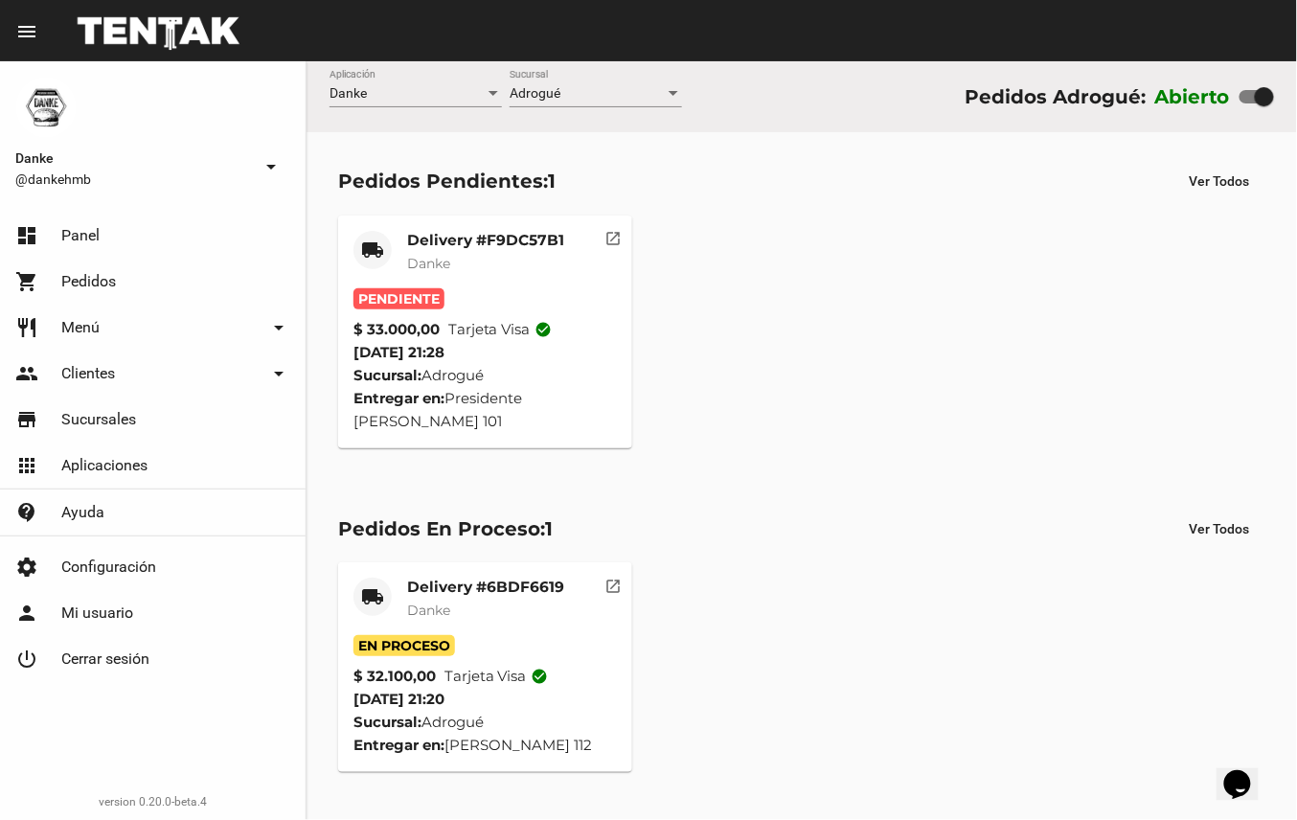
click at [525, 236] on mat-card-title "Delivery #F9DC57B1" at bounding box center [485, 240] width 157 height 19
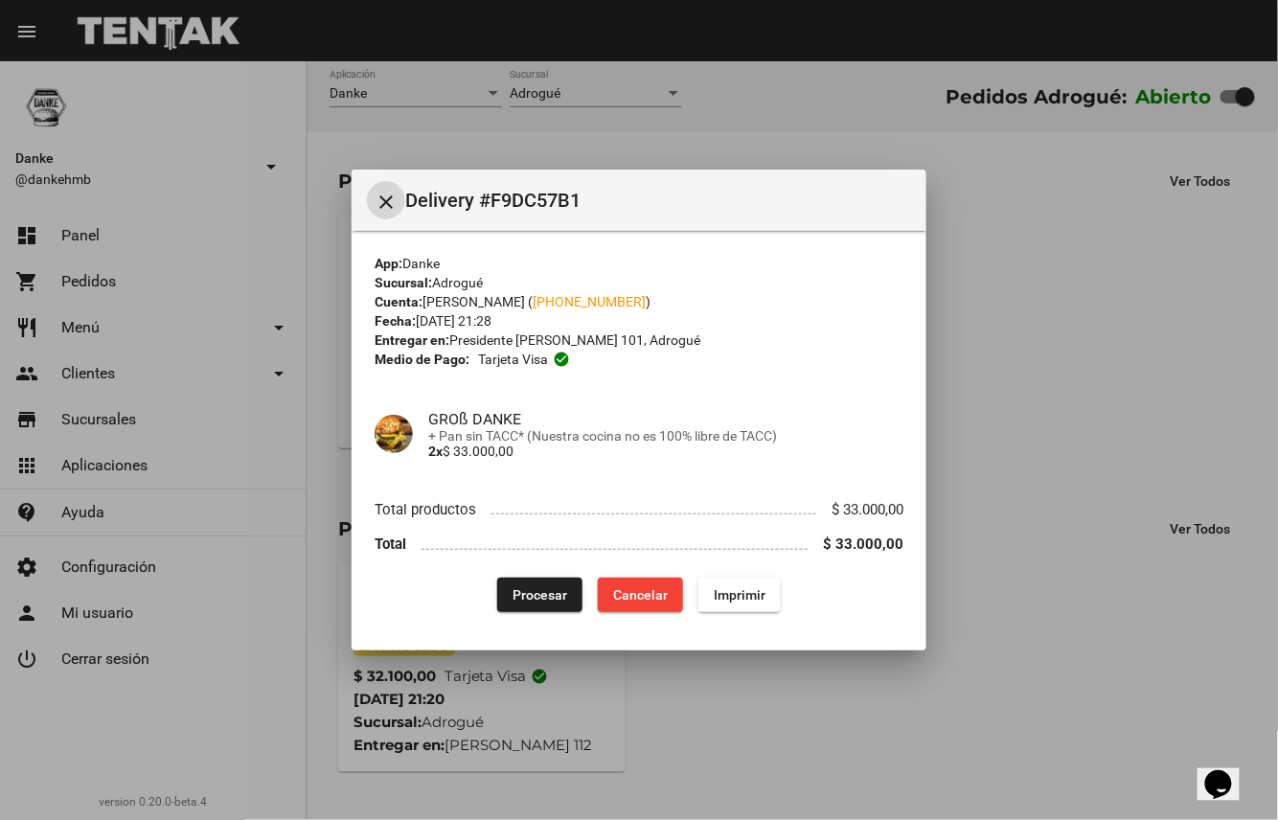
click at [548, 594] on span "Procesar" at bounding box center [540, 594] width 55 height 15
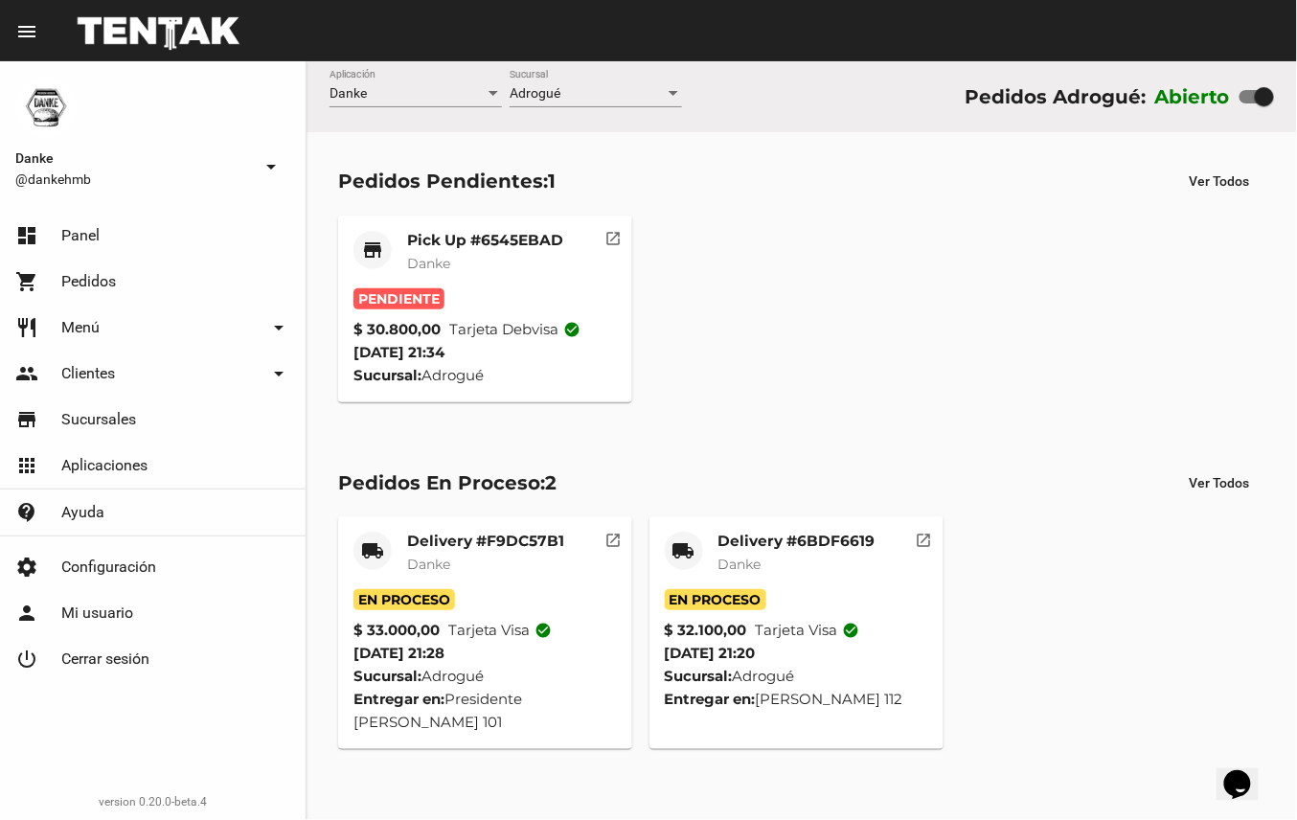
click at [525, 263] on mat-card-subtitle "Danke" at bounding box center [485, 263] width 156 height 19
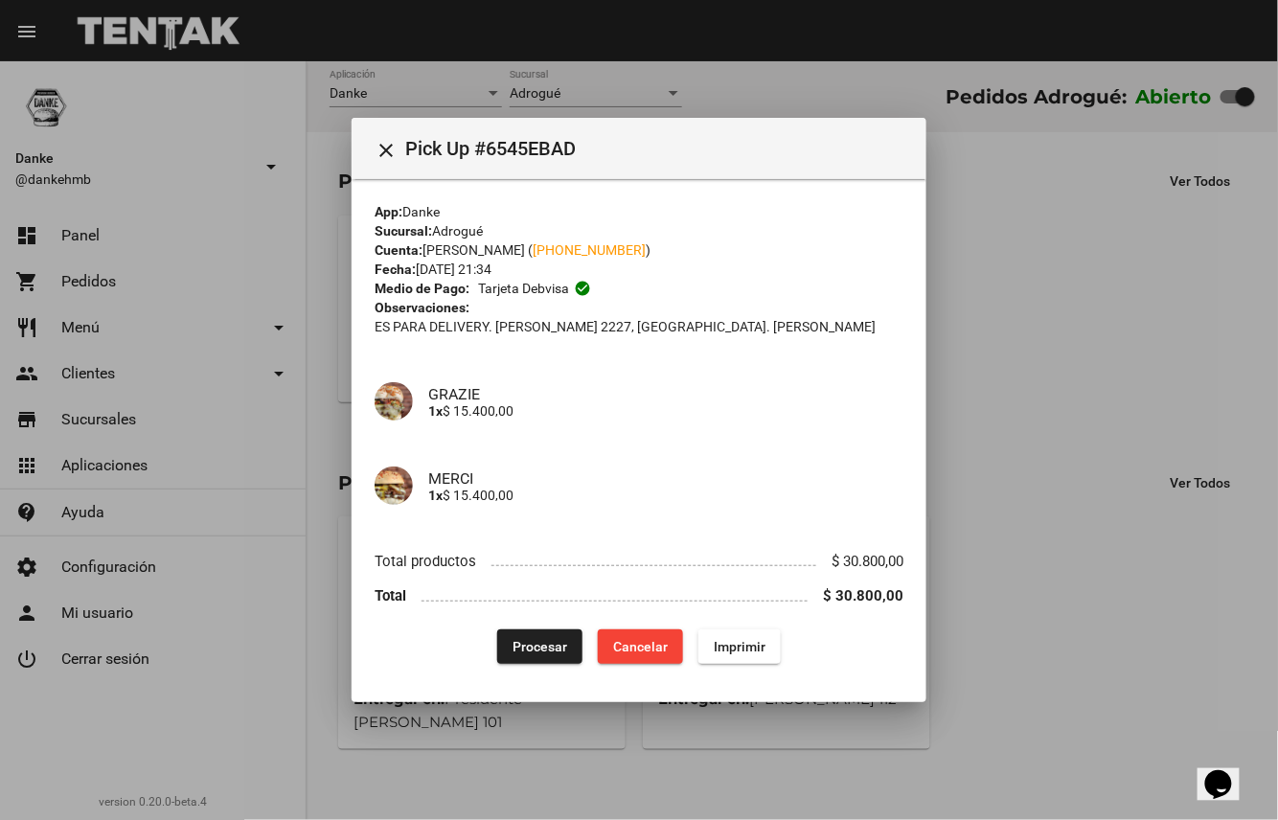
click at [548, 639] on span "Procesar" at bounding box center [540, 646] width 55 height 15
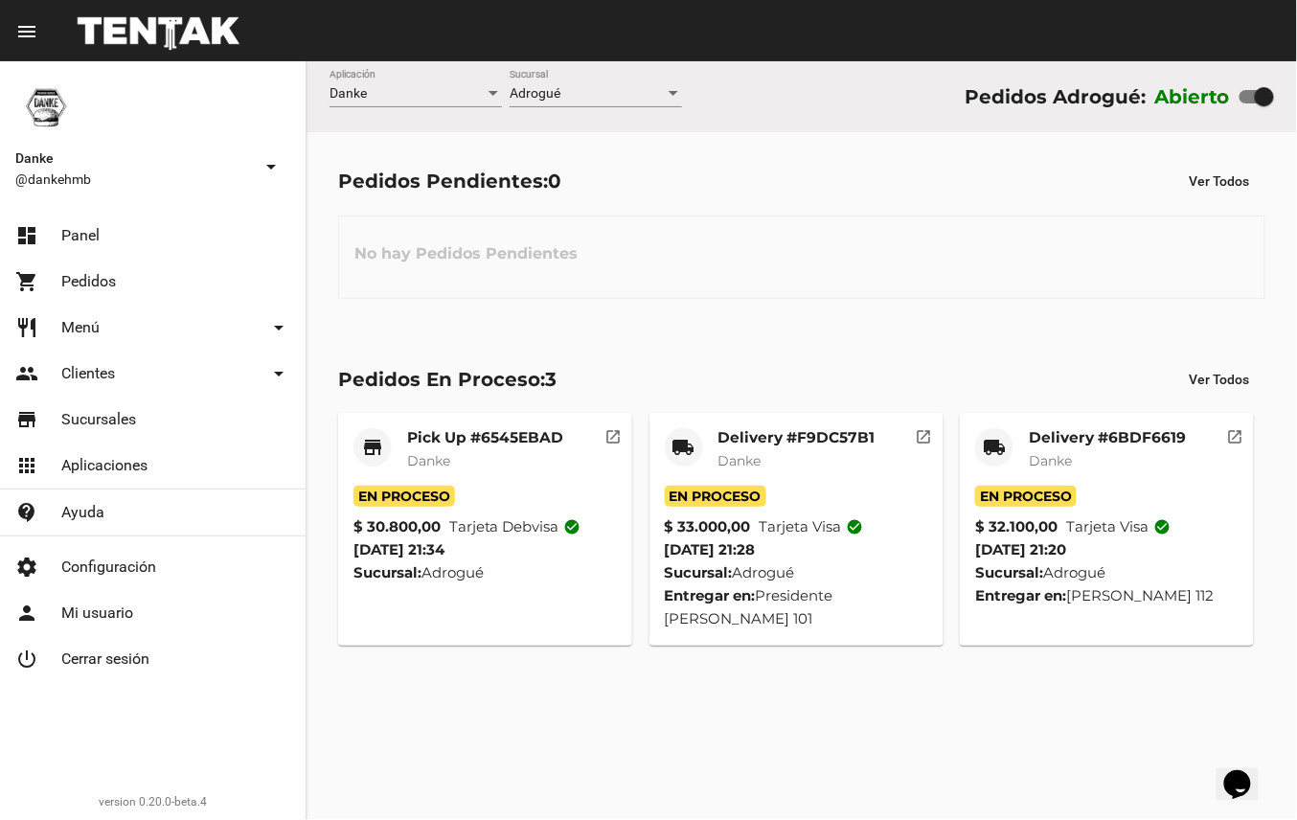
click at [1124, 446] on mat-card-title "Delivery #6BDF6619" at bounding box center [1107, 437] width 157 height 19
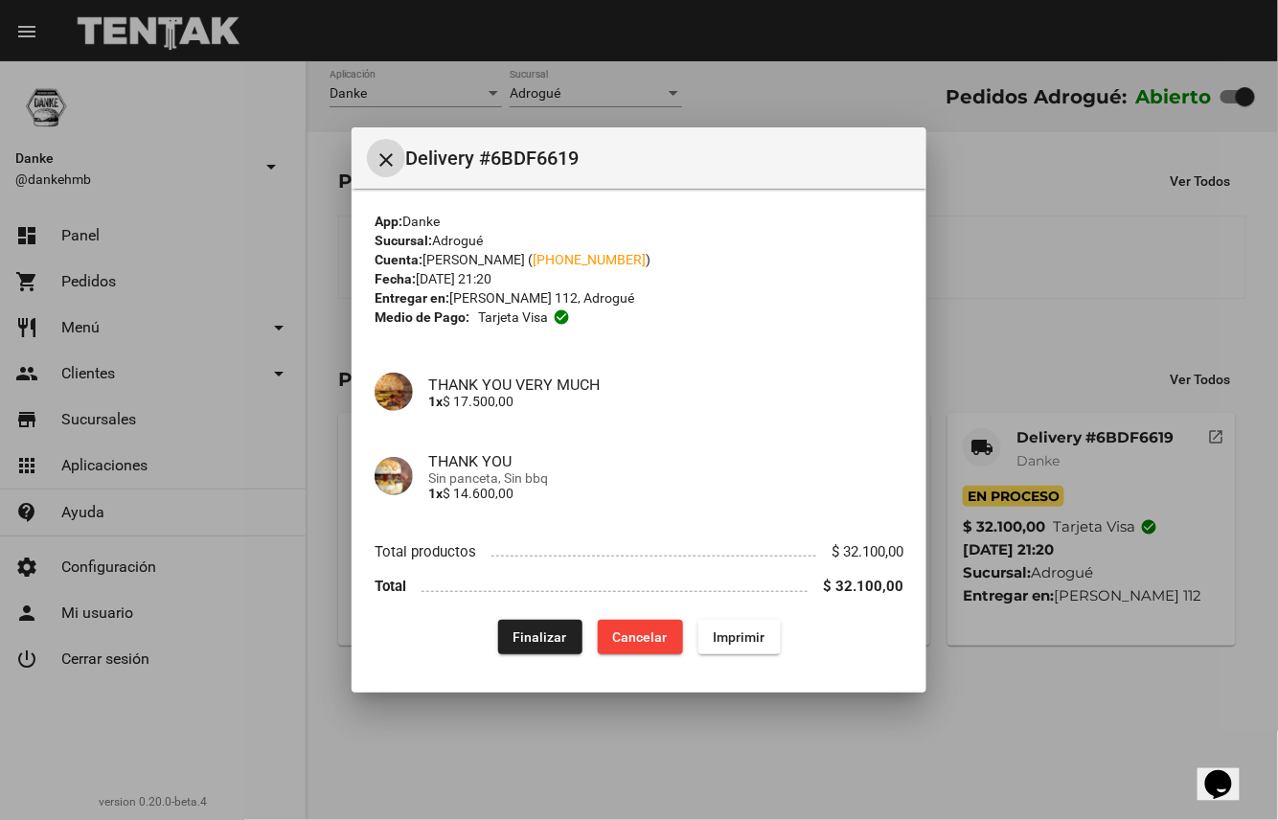
click at [531, 638] on span "Finalizar" at bounding box center [541, 637] width 54 height 15
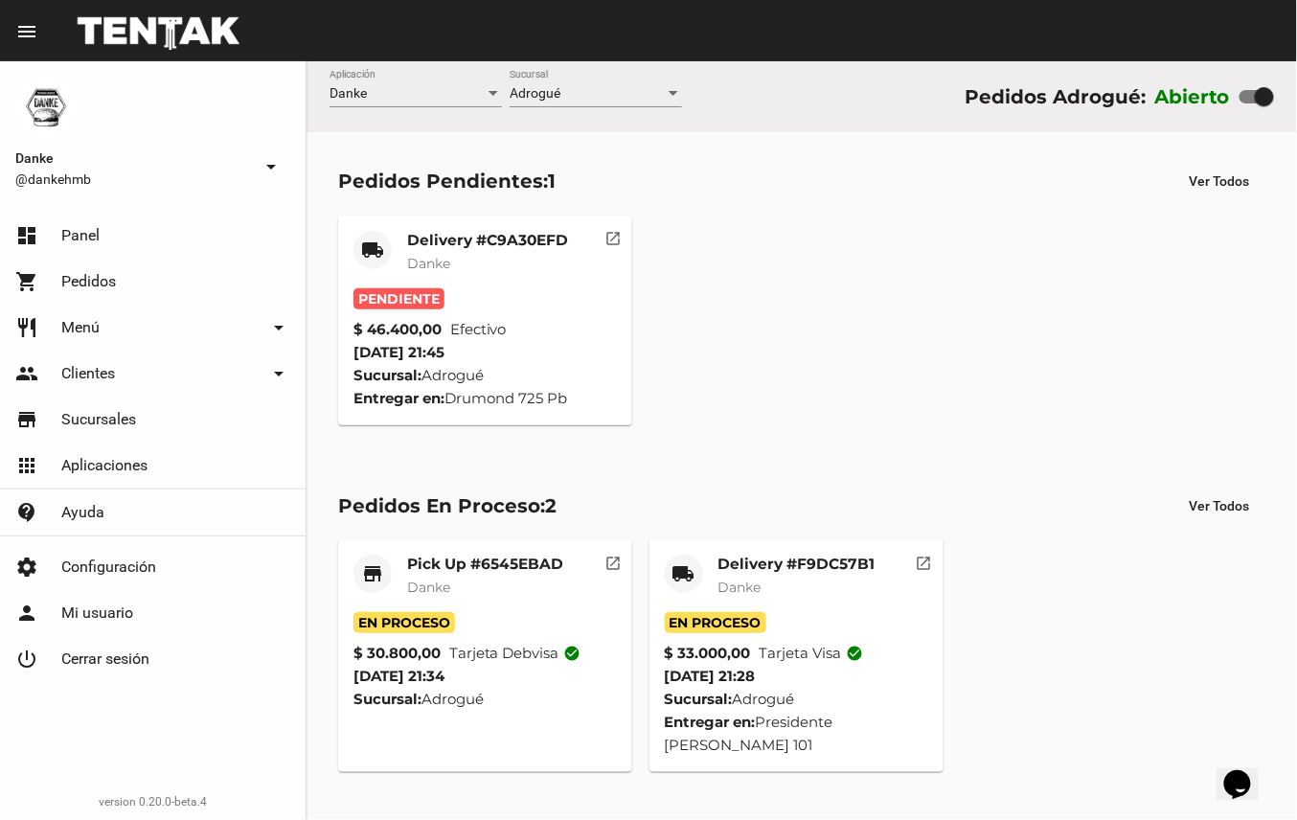
click at [461, 251] on div "Delivery #C9A30EFD Danke" at bounding box center [487, 259] width 161 height 57
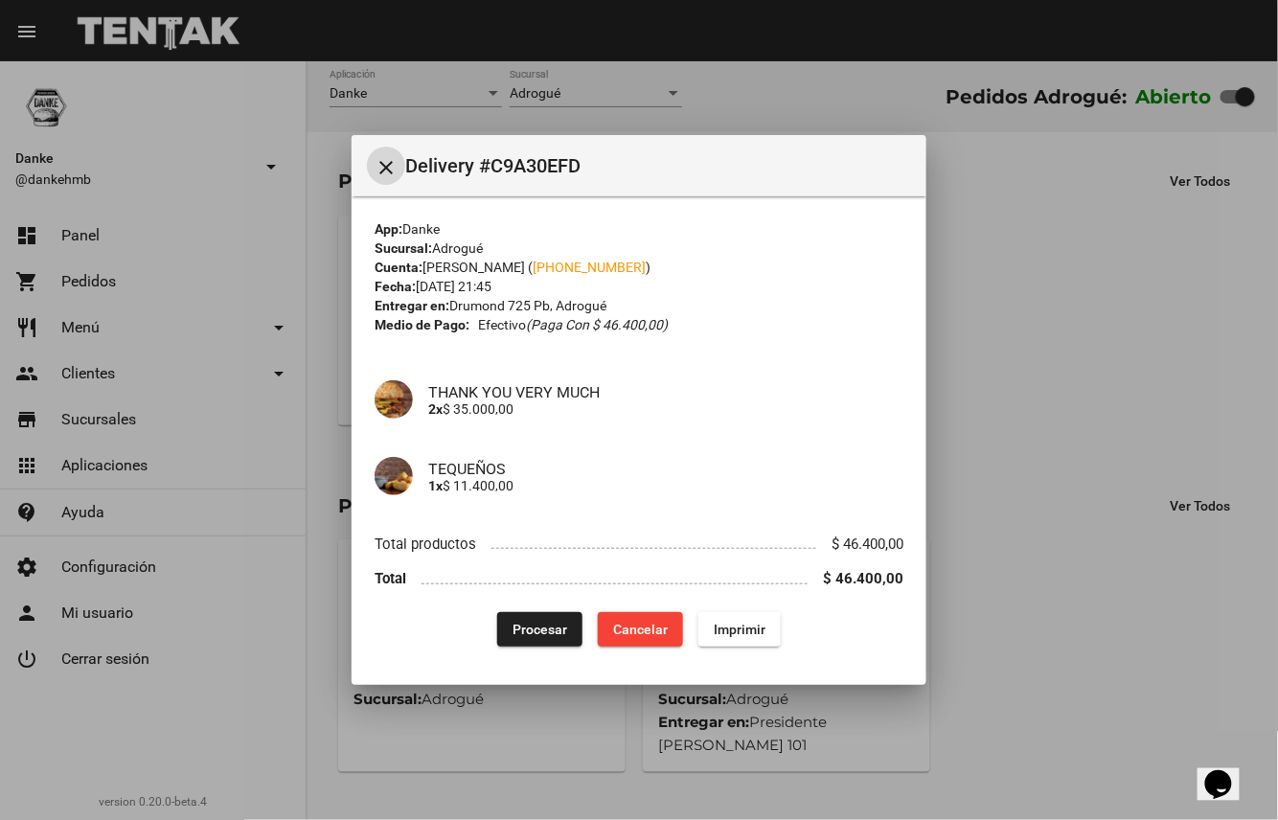
click at [540, 629] on span "Procesar" at bounding box center [540, 629] width 55 height 15
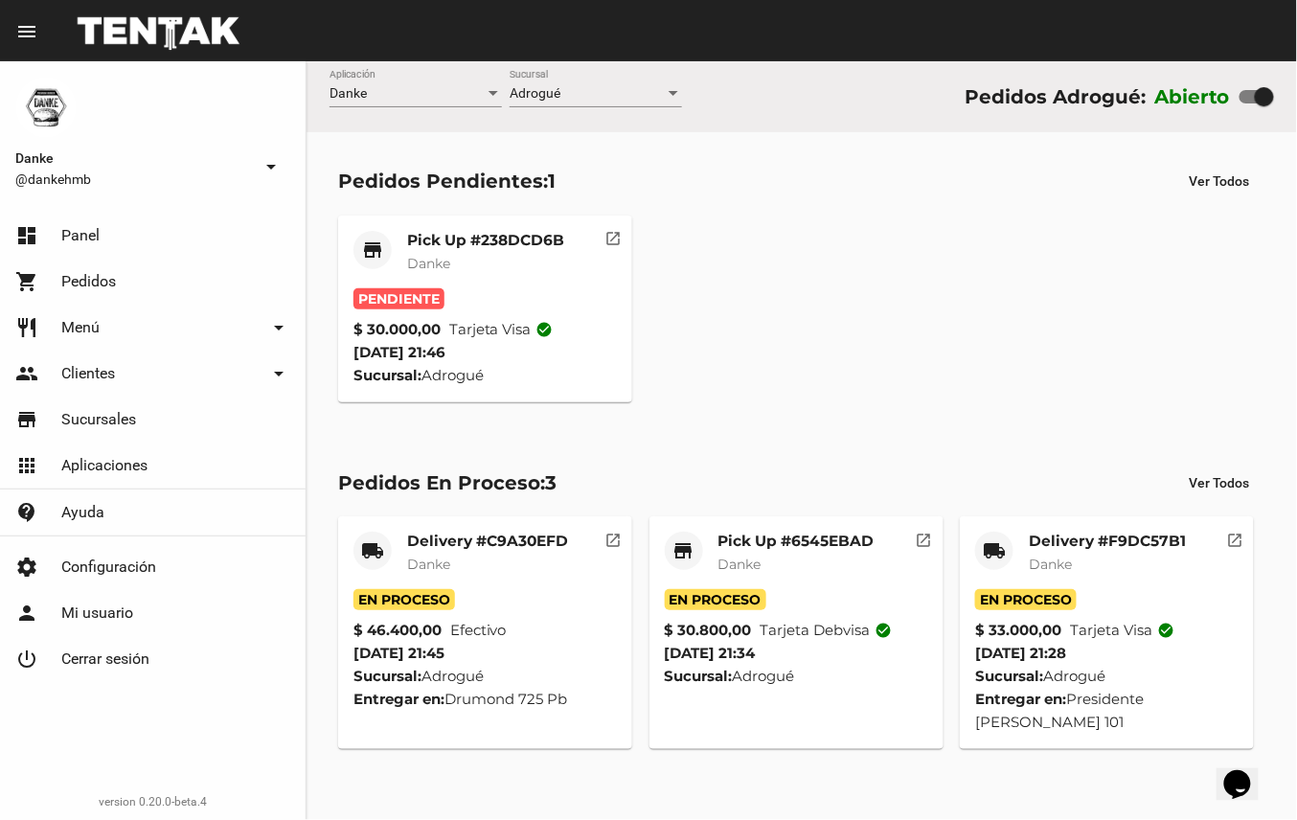
click at [522, 241] on mat-card-title "Pick Up #238DCD6B" at bounding box center [485, 240] width 157 height 19
click at [500, 241] on mat-card-title "Pick Up #238DCD6B" at bounding box center [485, 240] width 157 height 19
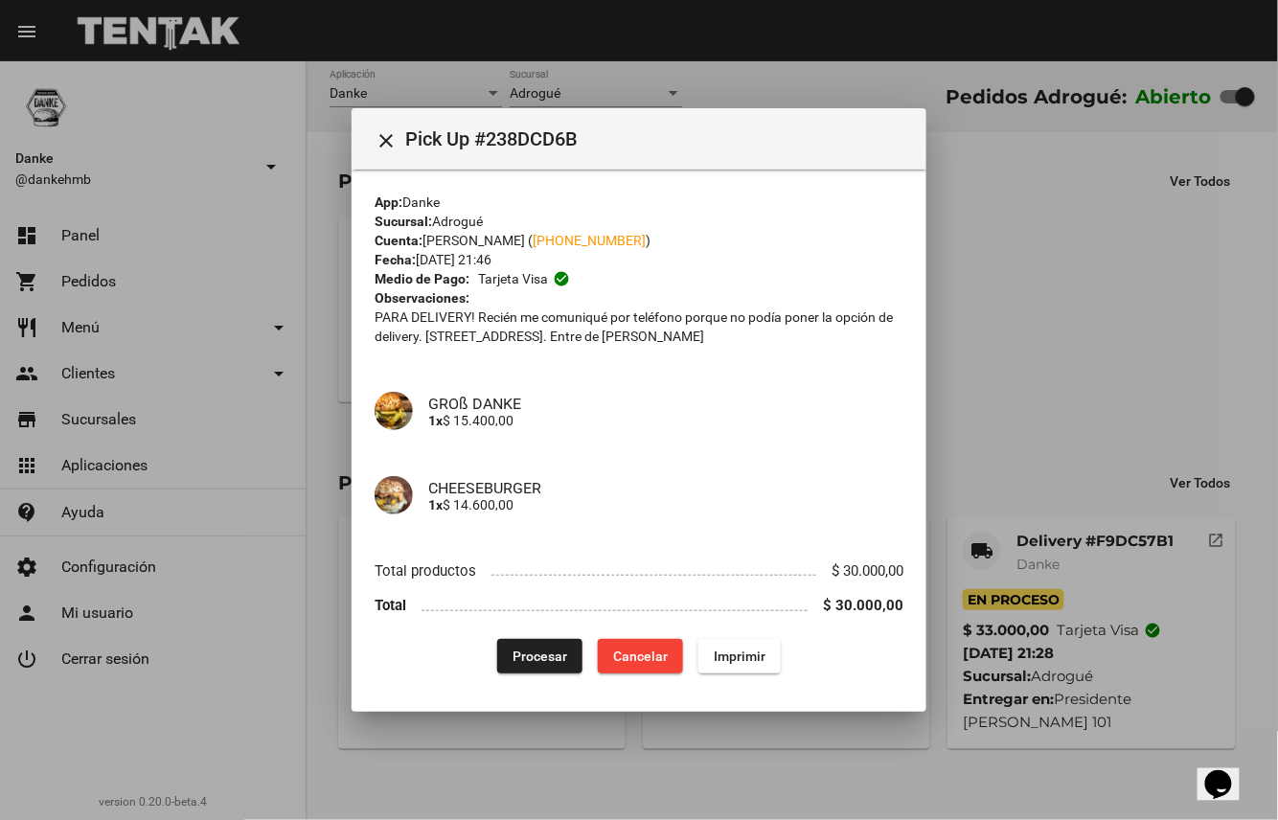
click at [546, 653] on span "Procesar" at bounding box center [540, 656] width 55 height 15
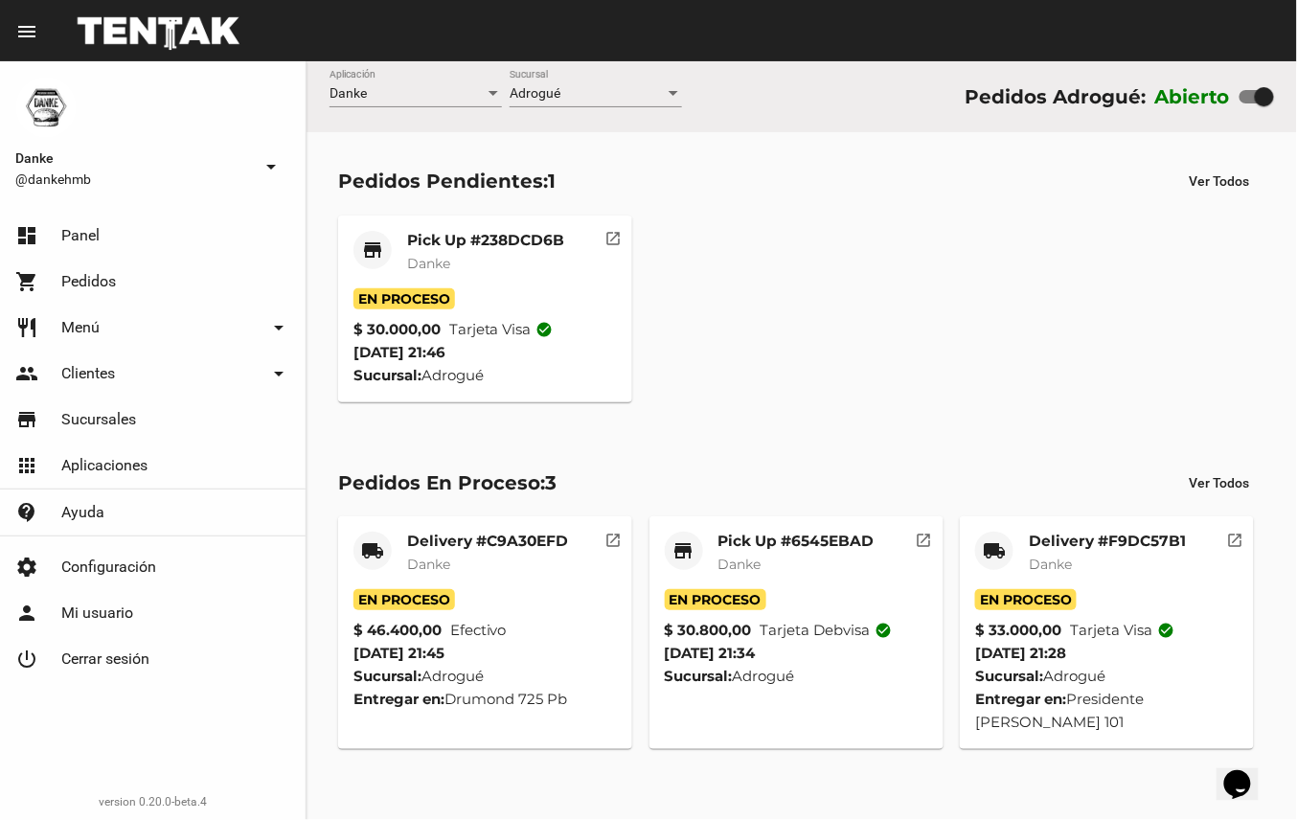
click at [1136, 533] on mat-card-title "Delivery #F9DC57B1" at bounding box center [1107, 541] width 157 height 19
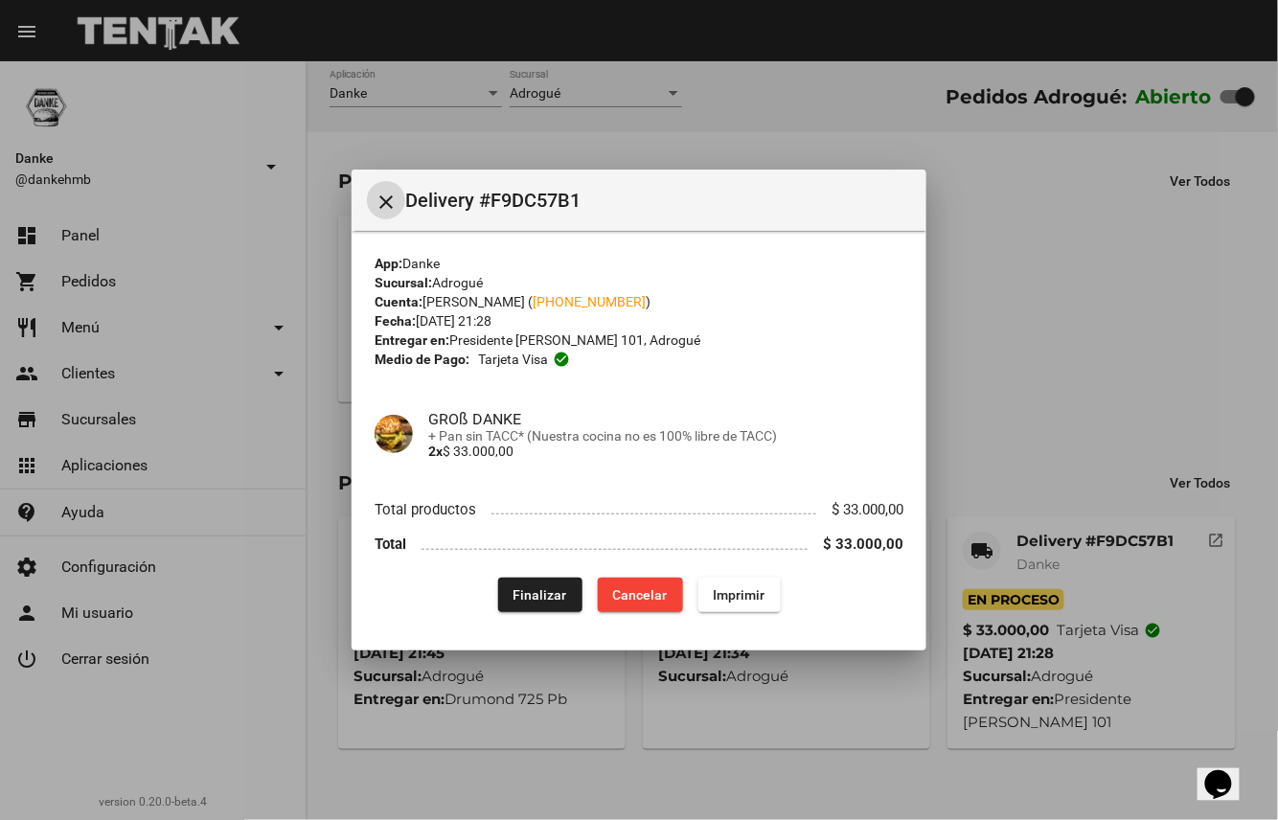
click at [538, 596] on span "Finalizar" at bounding box center [541, 594] width 54 height 15
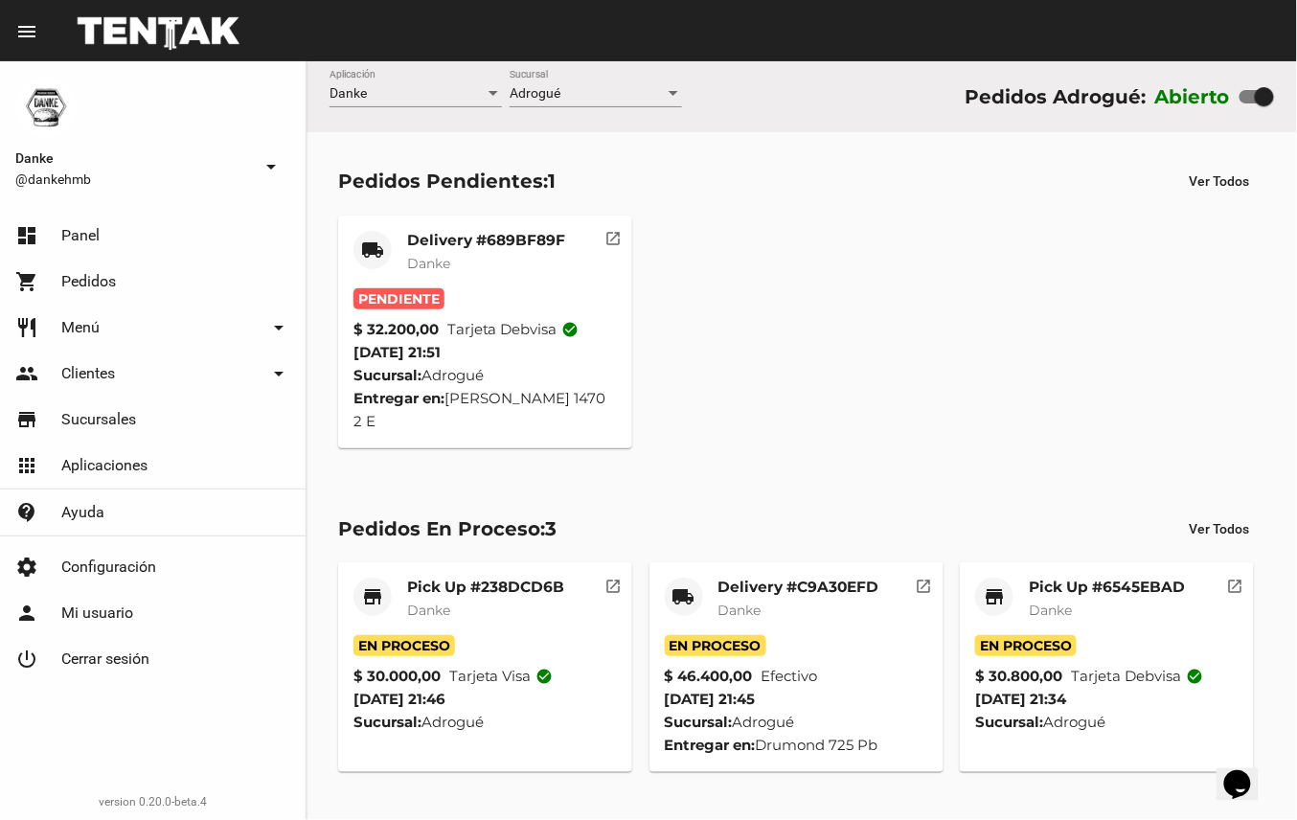
click at [518, 246] on mat-card-title "Delivery #689BF89F" at bounding box center [486, 240] width 158 height 19
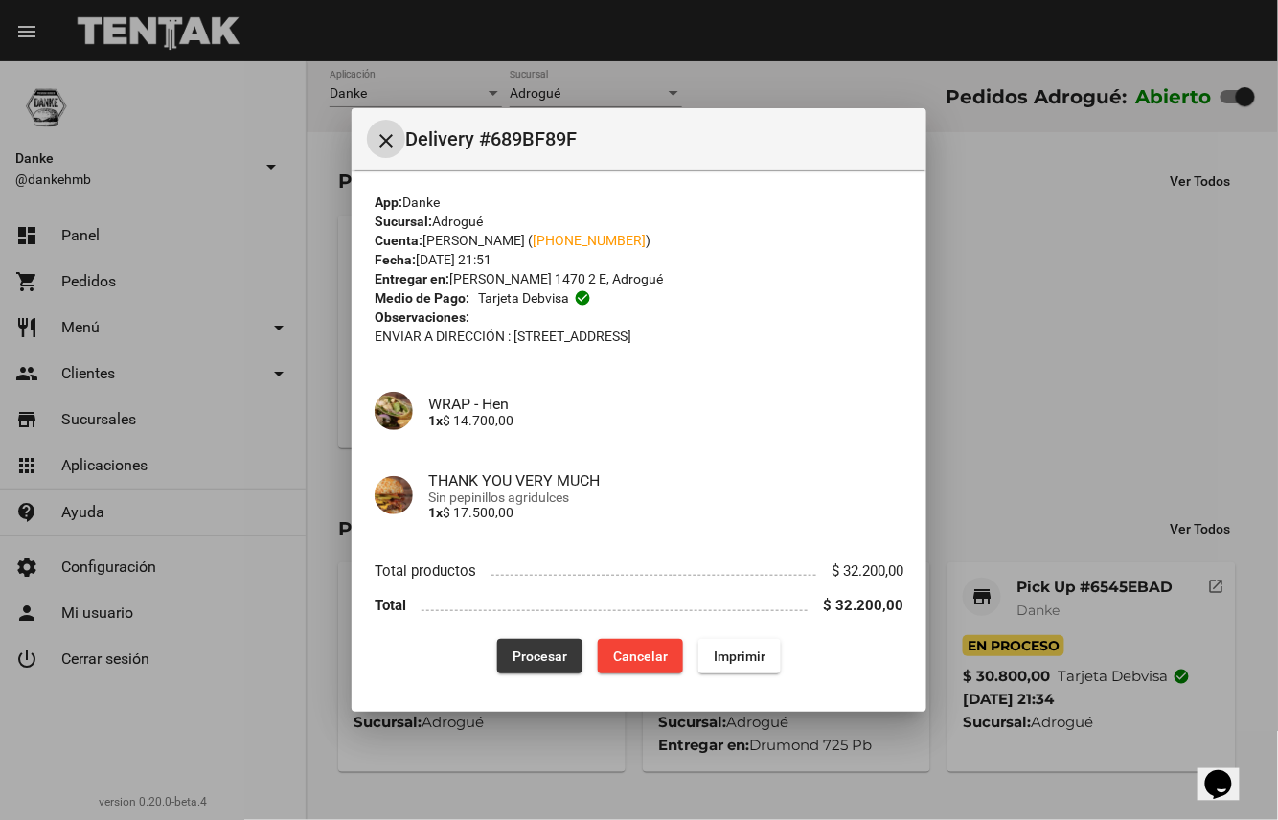
click at [550, 652] on span "Procesar" at bounding box center [540, 656] width 55 height 15
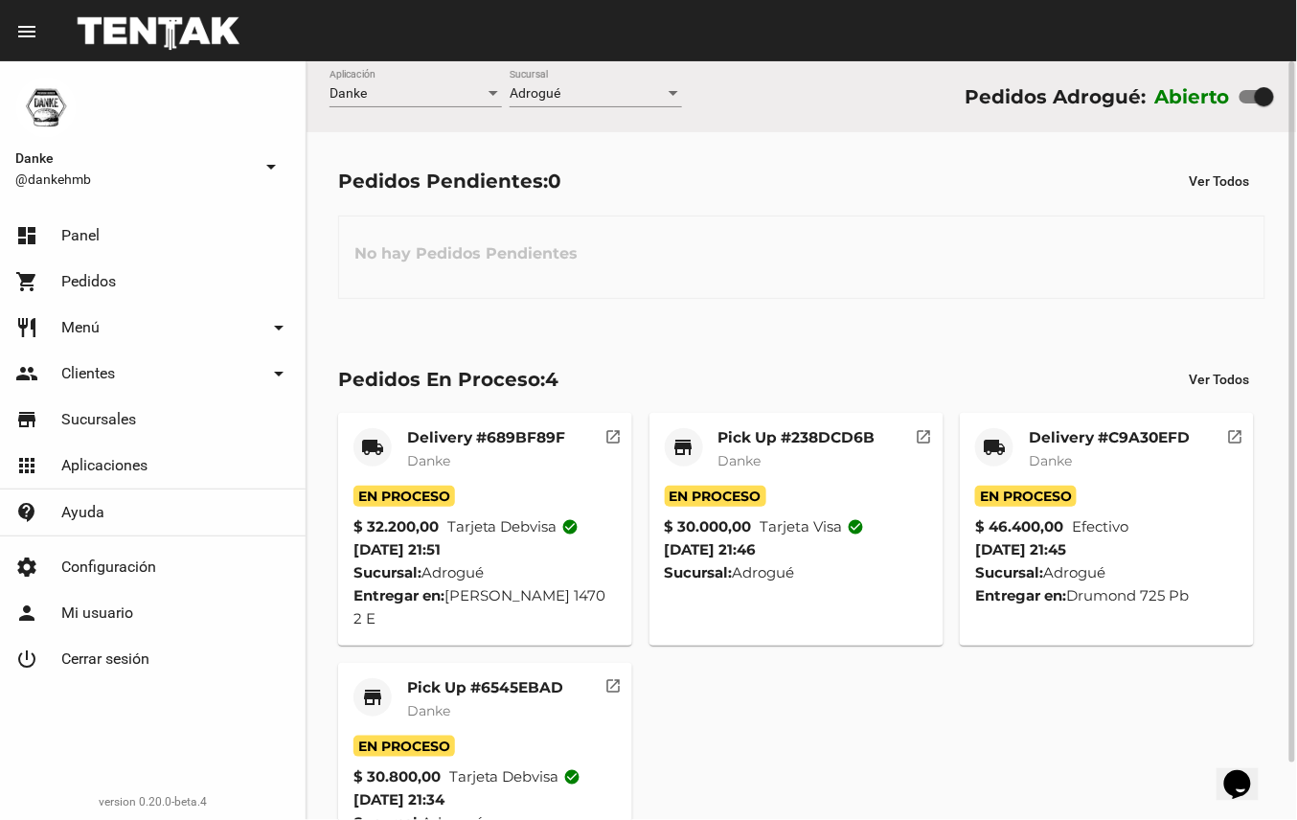
click at [498, 687] on mat-card-title "Pick Up #6545EBAD" at bounding box center [485, 687] width 156 height 19
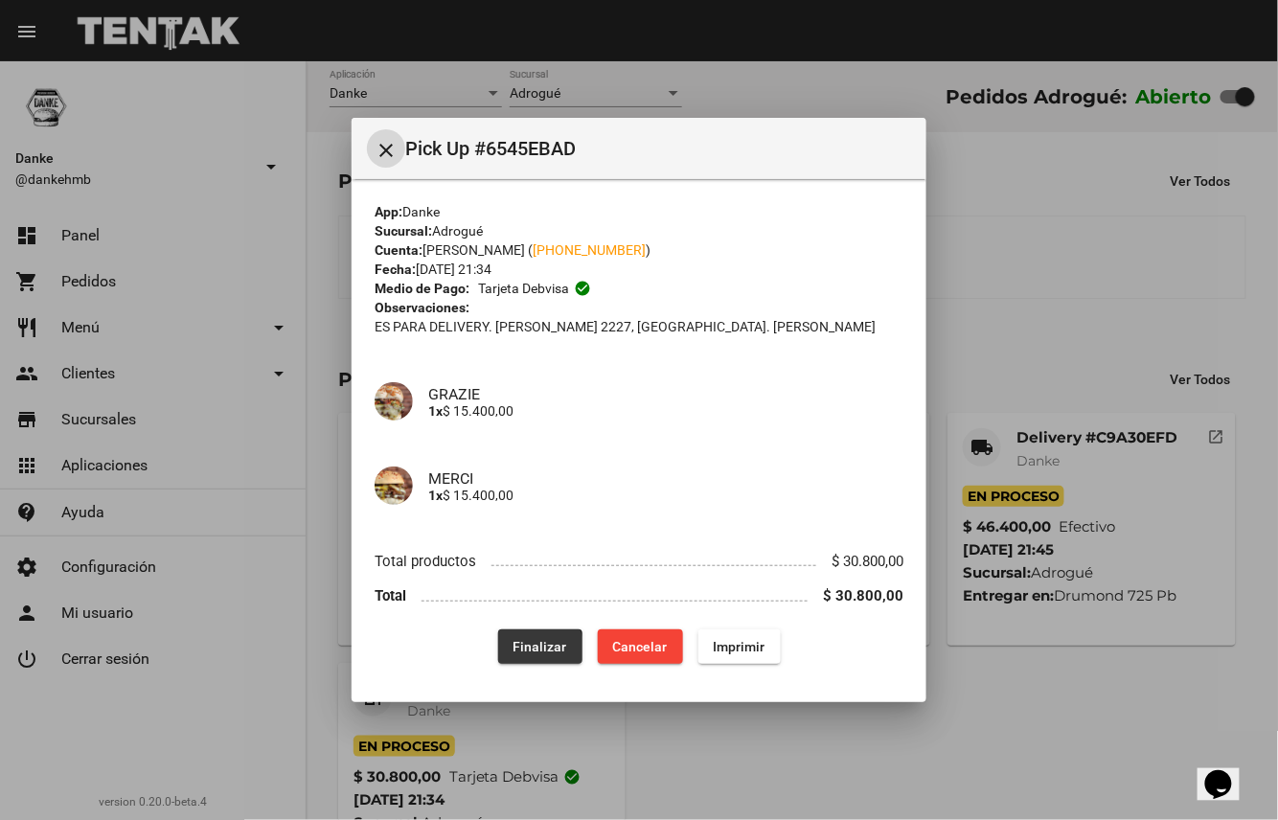
click at [538, 650] on span "Finalizar" at bounding box center [541, 646] width 54 height 15
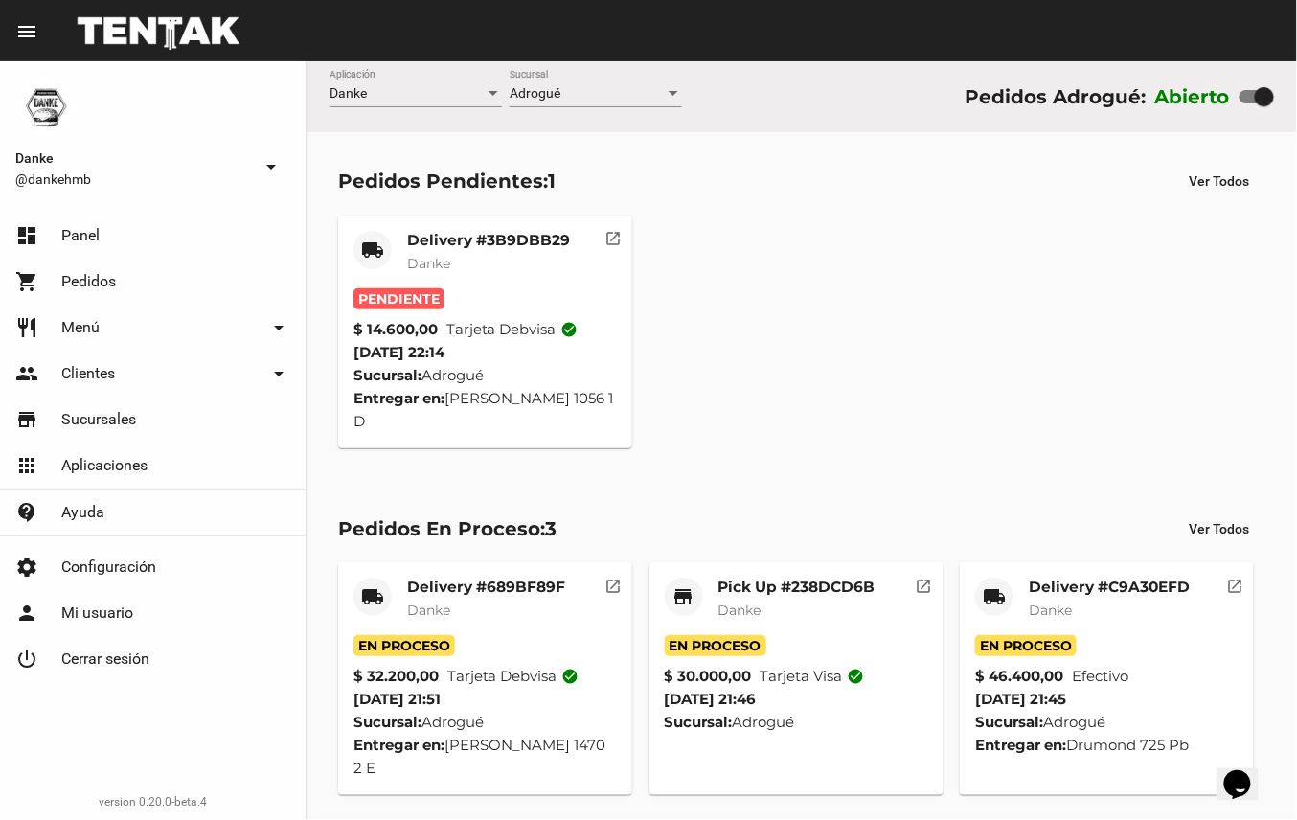
click at [1128, 578] on mat-card-title "Delivery #C9A30EFD" at bounding box center [1109, 587] width 161 height 19
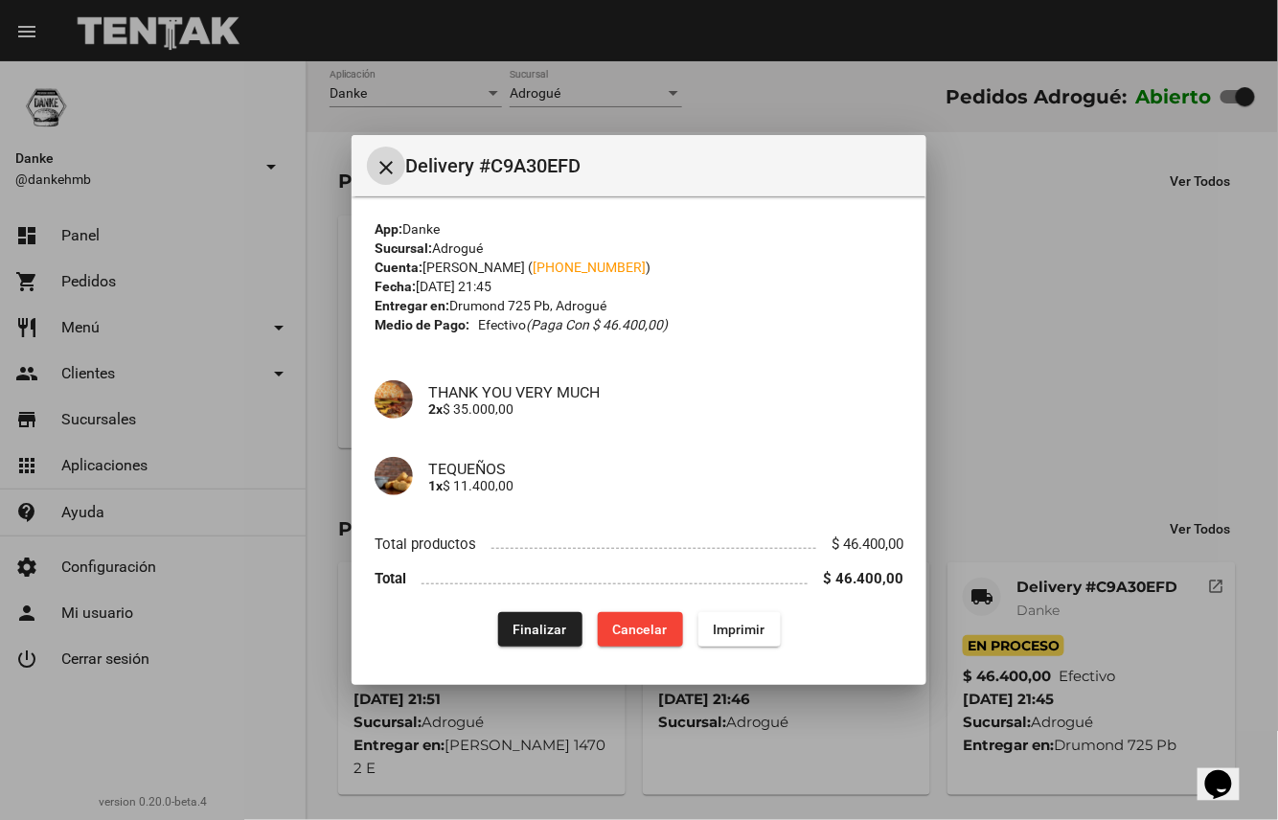
click at [544, 630] on span "Finalizar" at bounding box center [541, 629] width 54 height 15
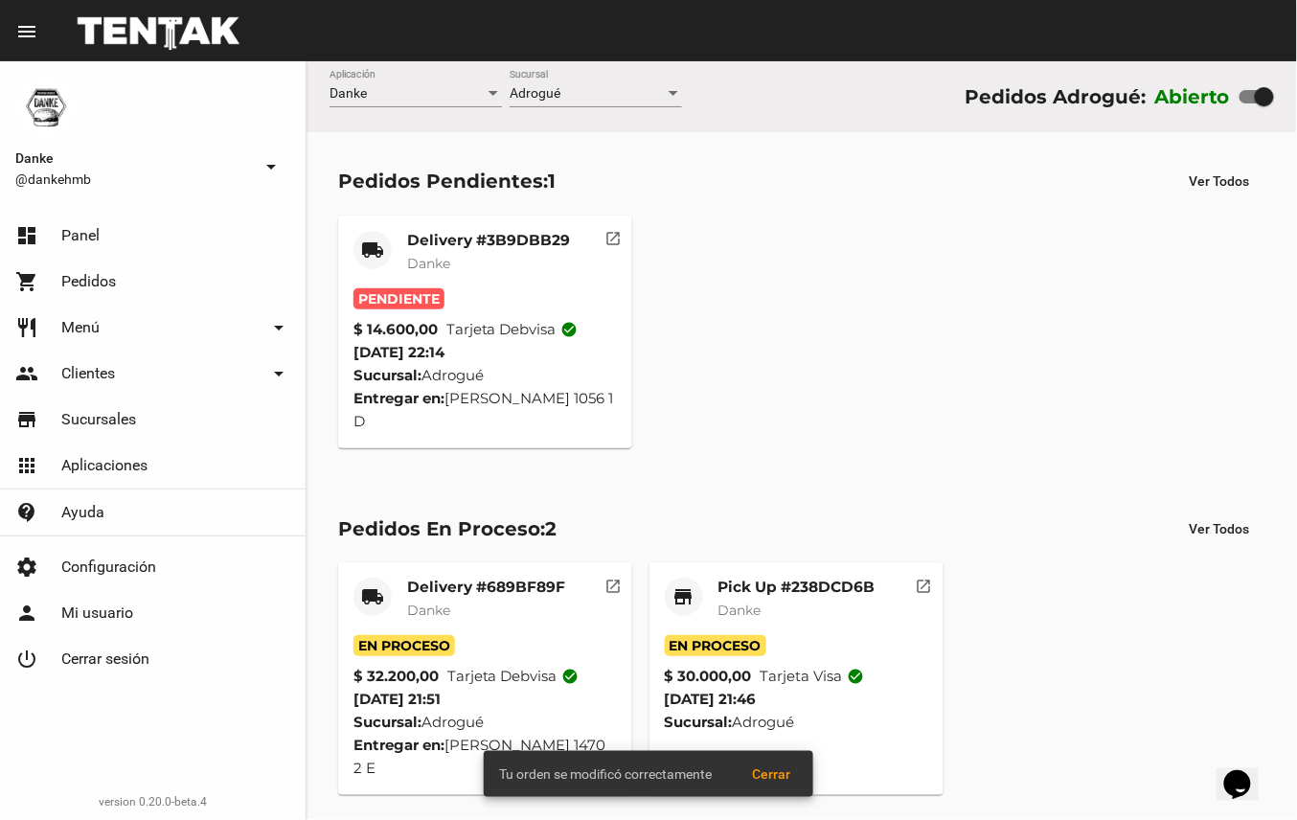
click at [807, 578] on mat-card-title "Pick Up #238DCD6B" at bounding box center [797, 587] width 157 height 19
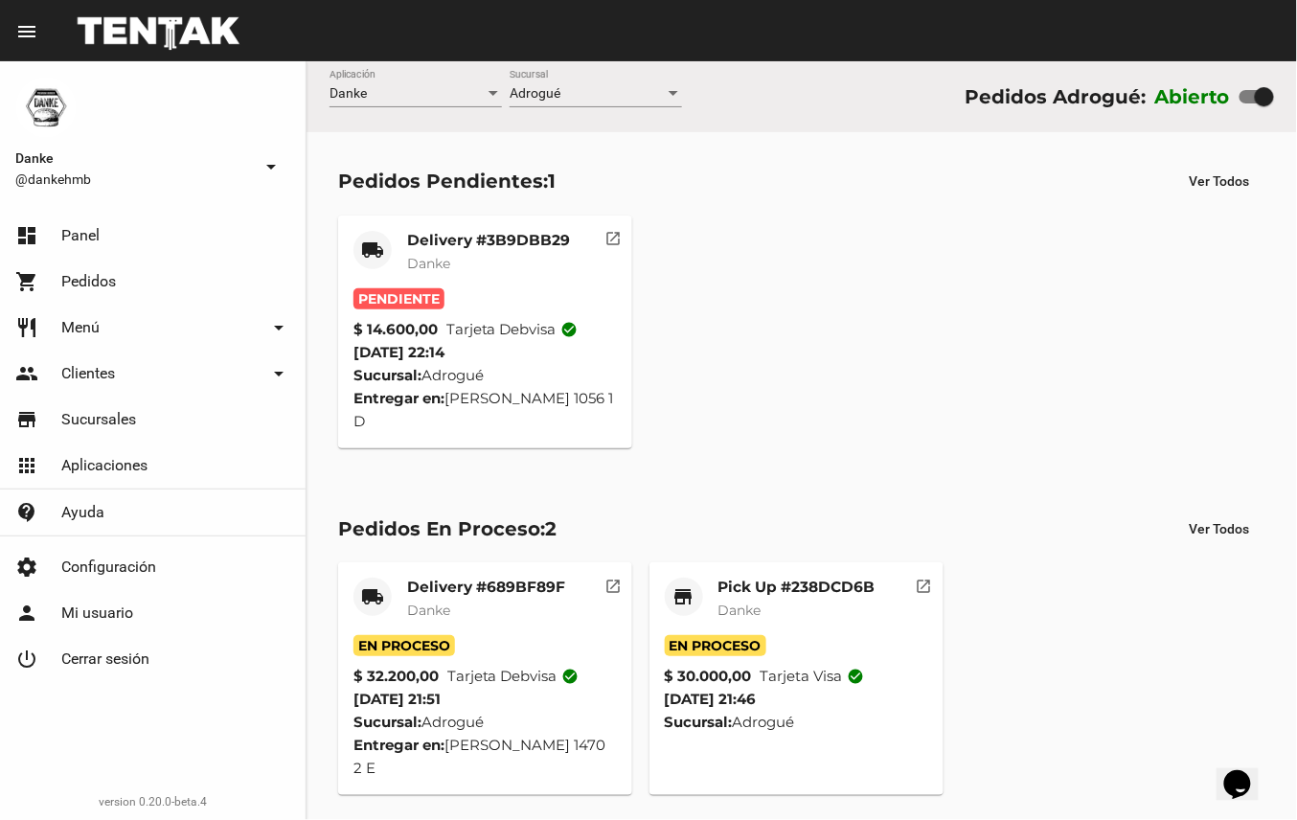
click at [542, 578] on mat-card-title "Delivery #689BF89F" at bounding box center [486, 587] width 158 height 19
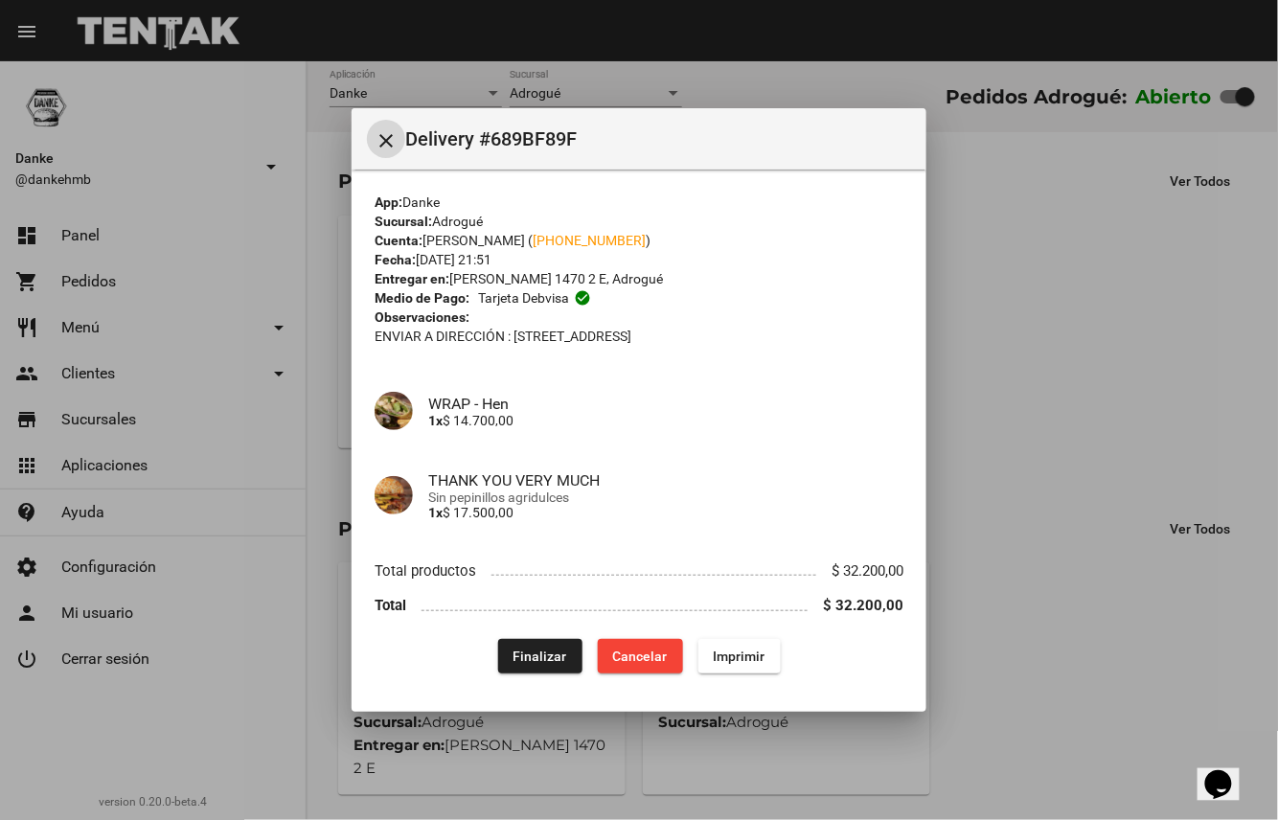
click at [526, 649] on span "Finalizar" at bounding box center [541, 656] width 54 height 15
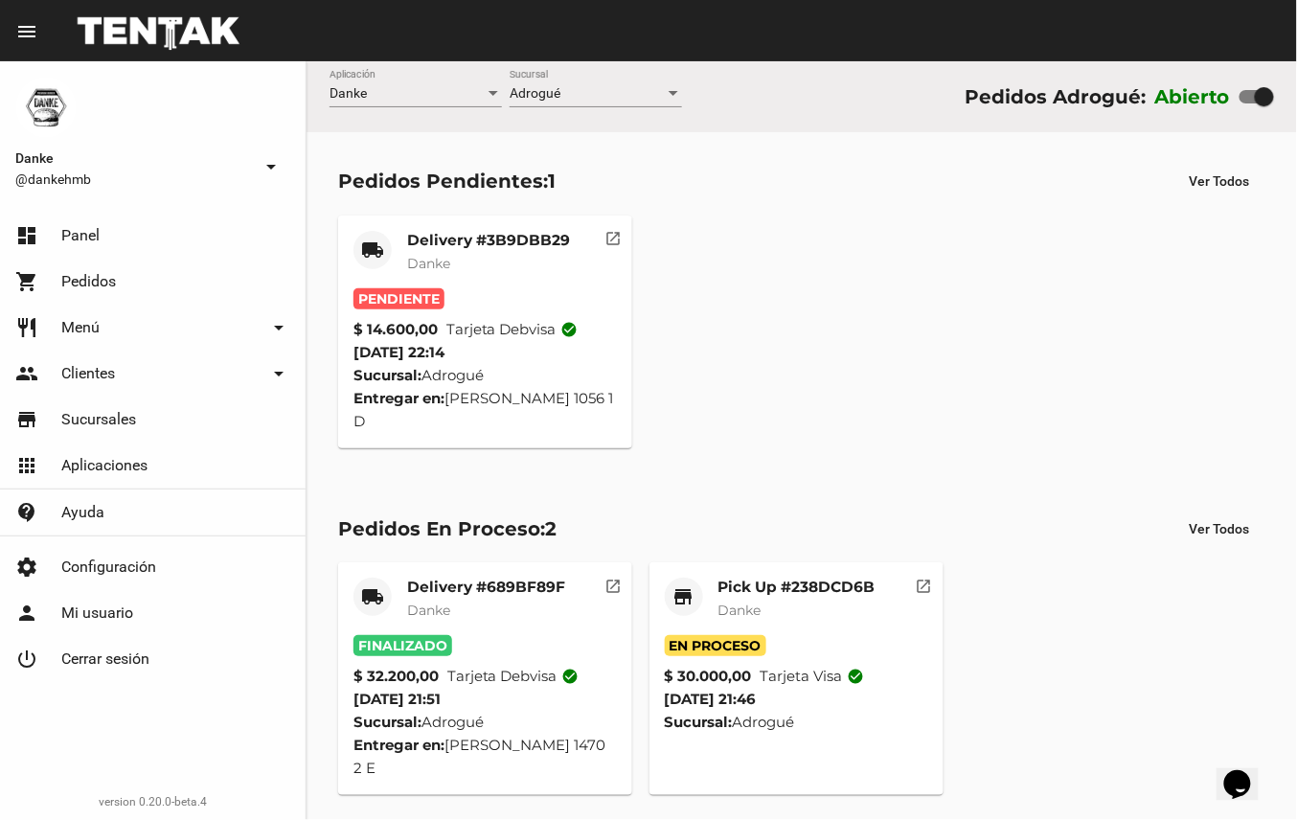
click at [805, 578] on mat-card-title "Pick Up #238DCD6B" at bounding box center [797, 587] width 157 height 19
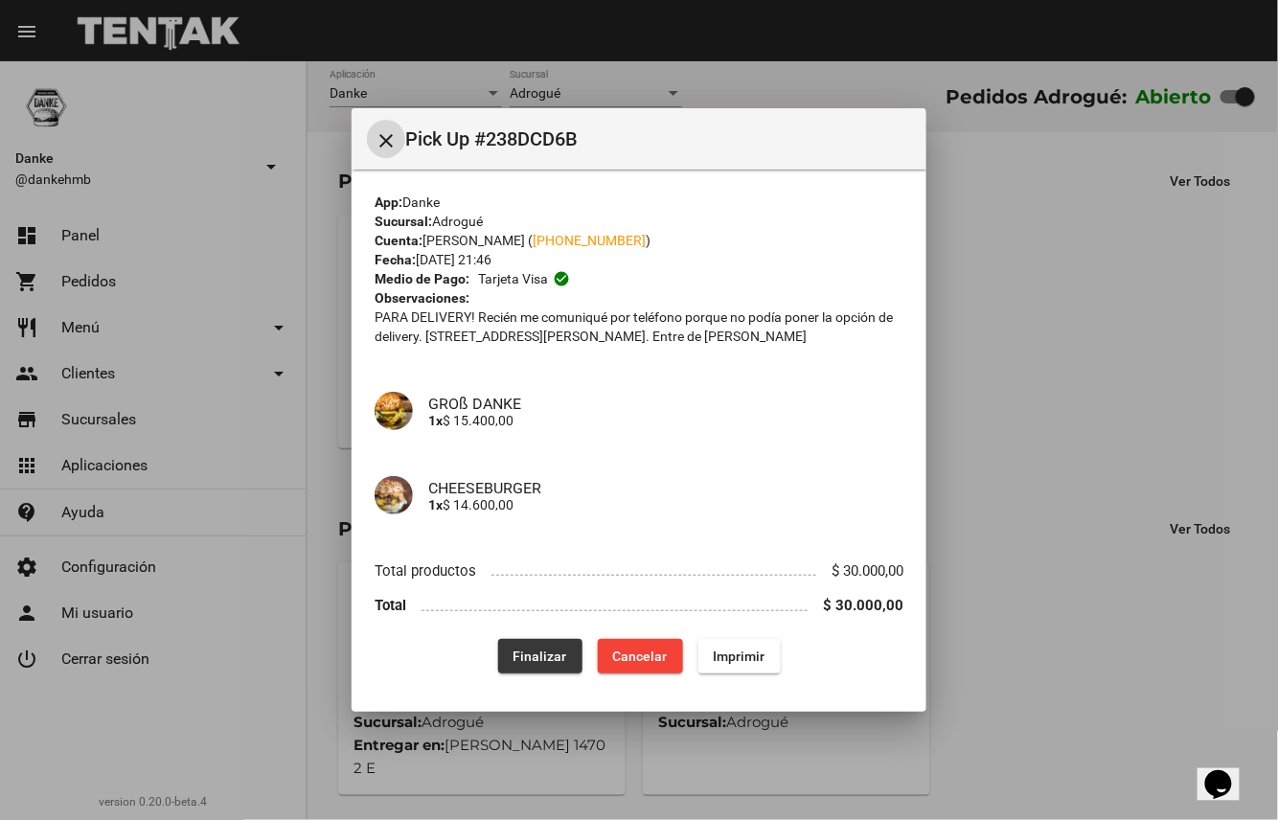
click at [545, 653] on span "Finalizar" at bounding box center [541, 656] width 54 height 15
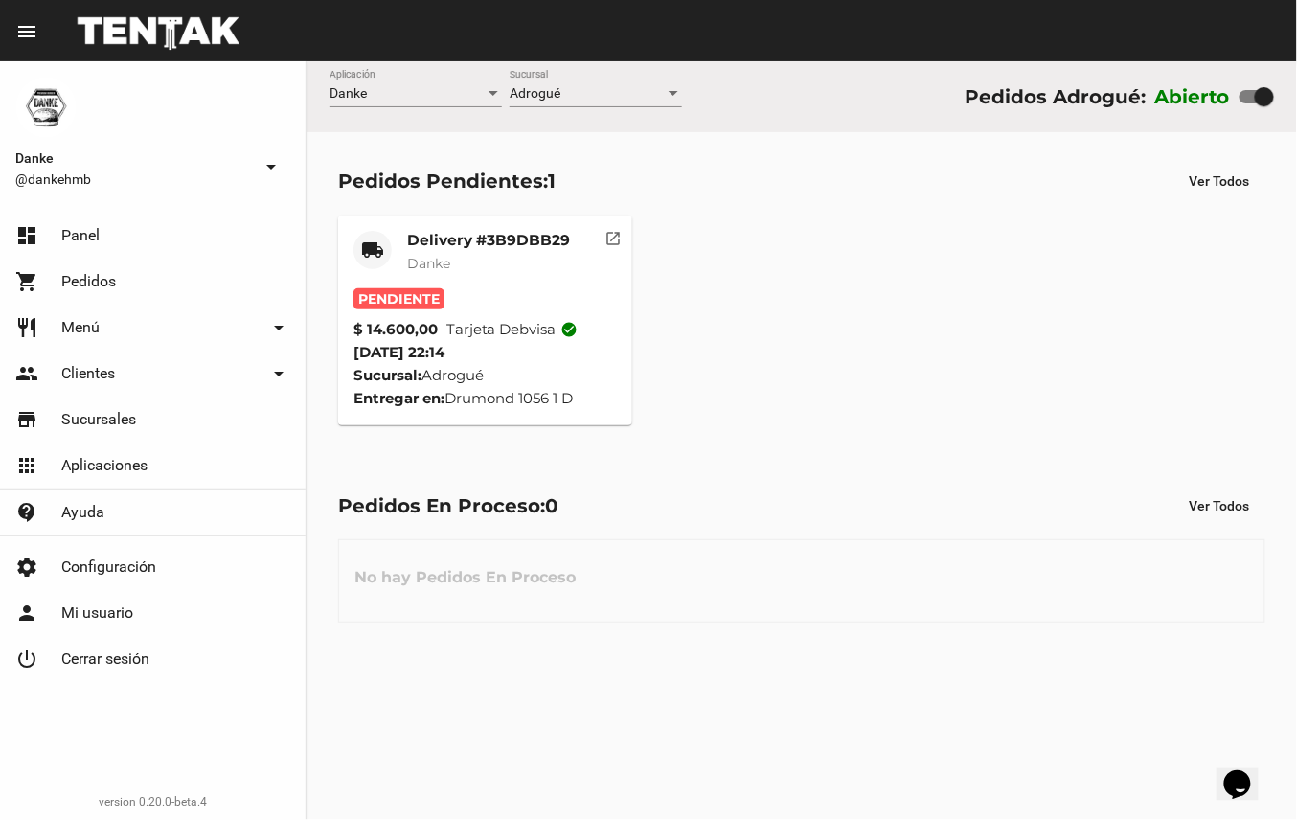
click at [472, 241] on mat-card-title "Delivery #3B9DBB29" at bounding box center [488, 240] width 163 height 19
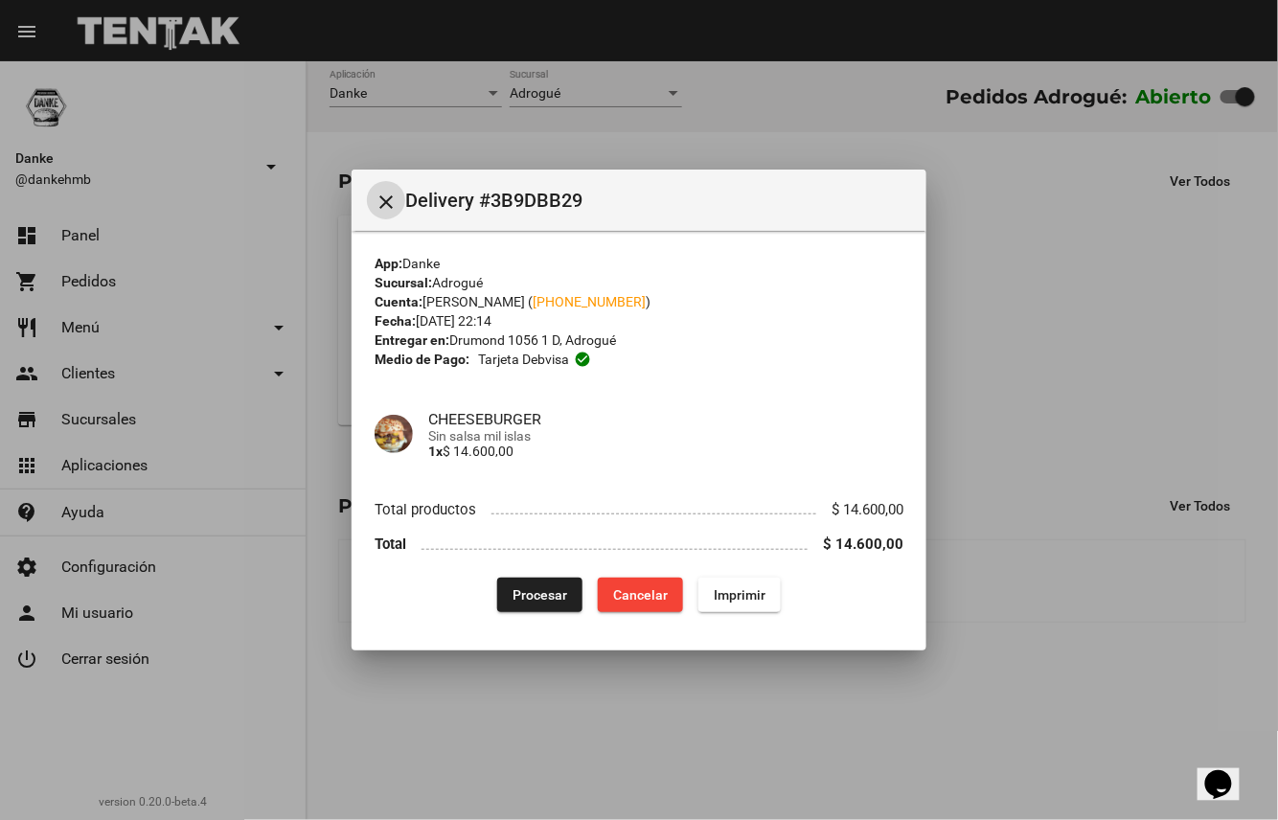
click at [525, 599] on span "Procesar" at bounding box center [540, 594] width 55 height 15
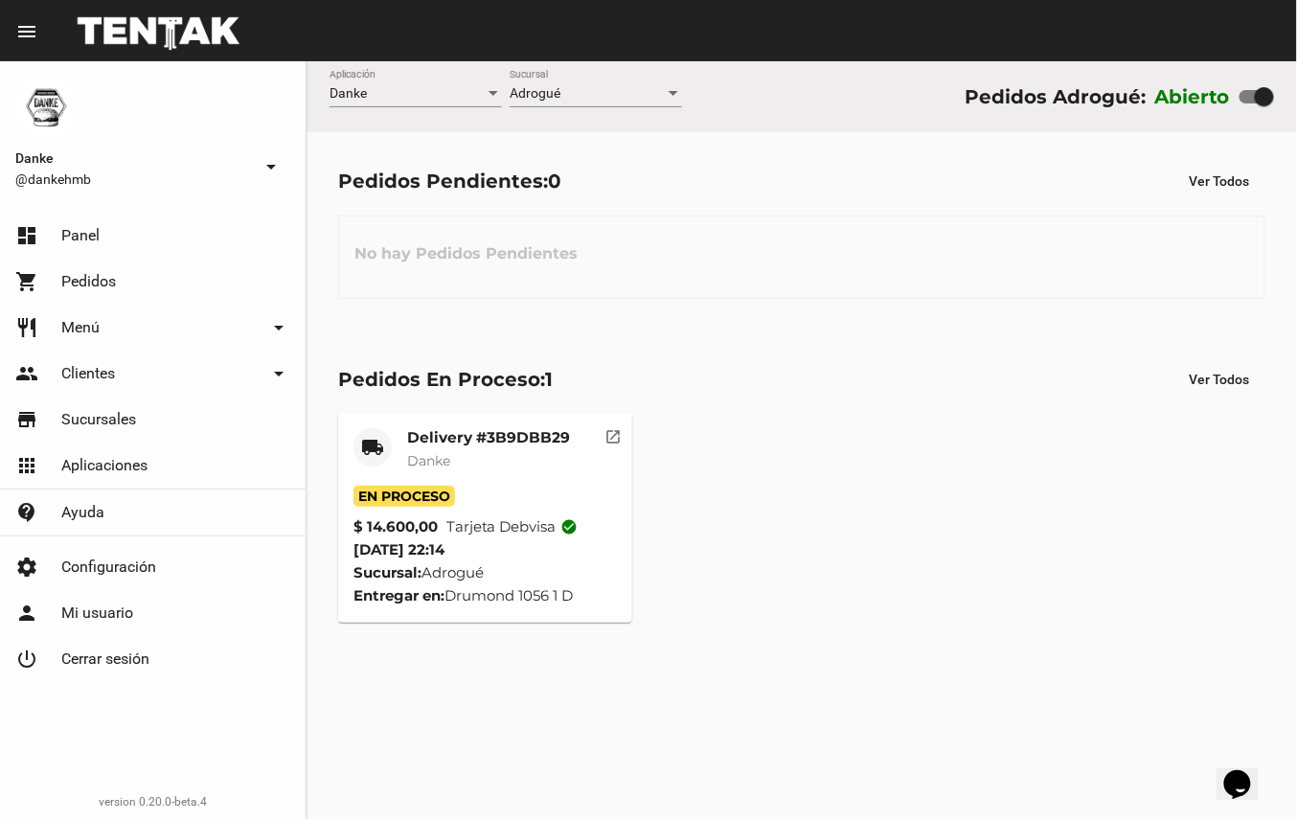
click at [480, 449] on div "Delivery #3B9DBB29 Danke" at bounding box center [488, 456] width 163 height 57
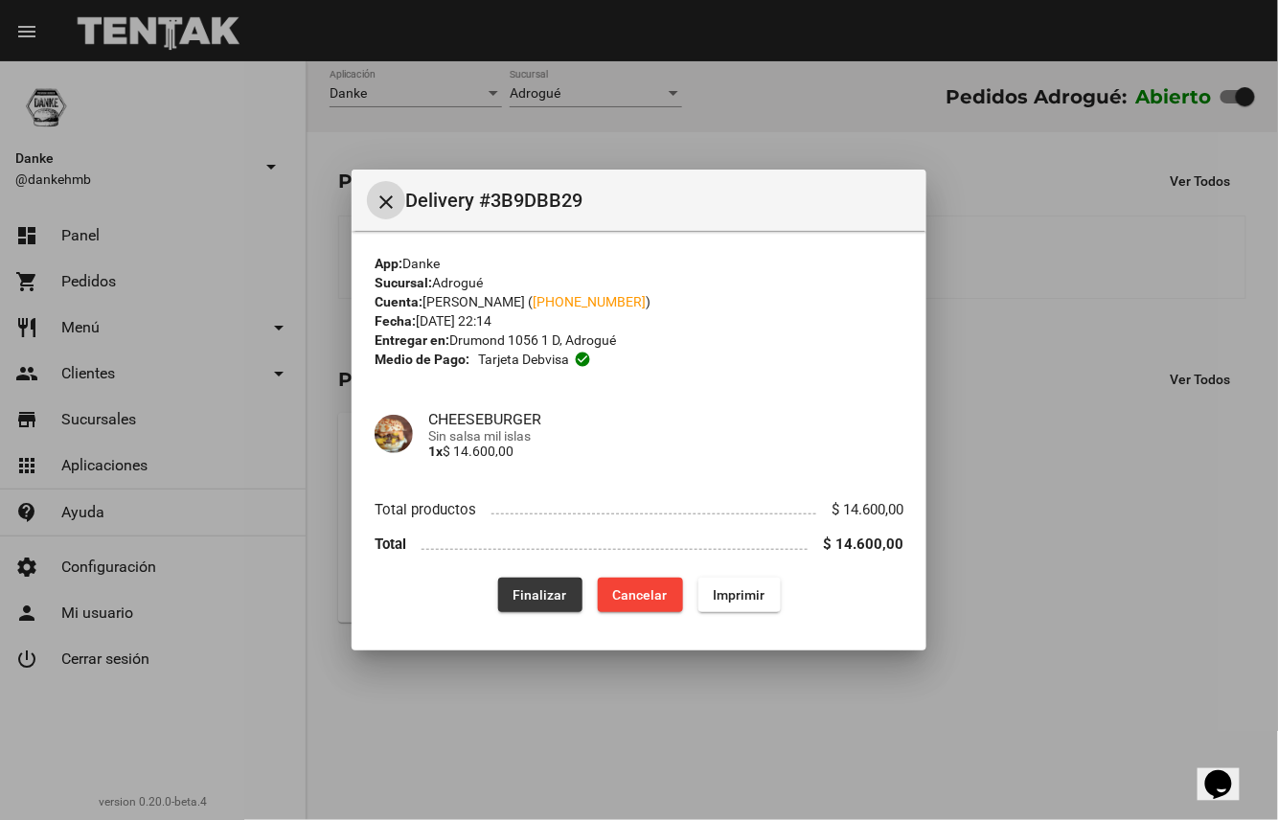
click at [540, 604] on button "Finalizar" at bounding box center [540, 595] width 84 height 34
